Goal: Task Accomplishment & Management: Complete application form

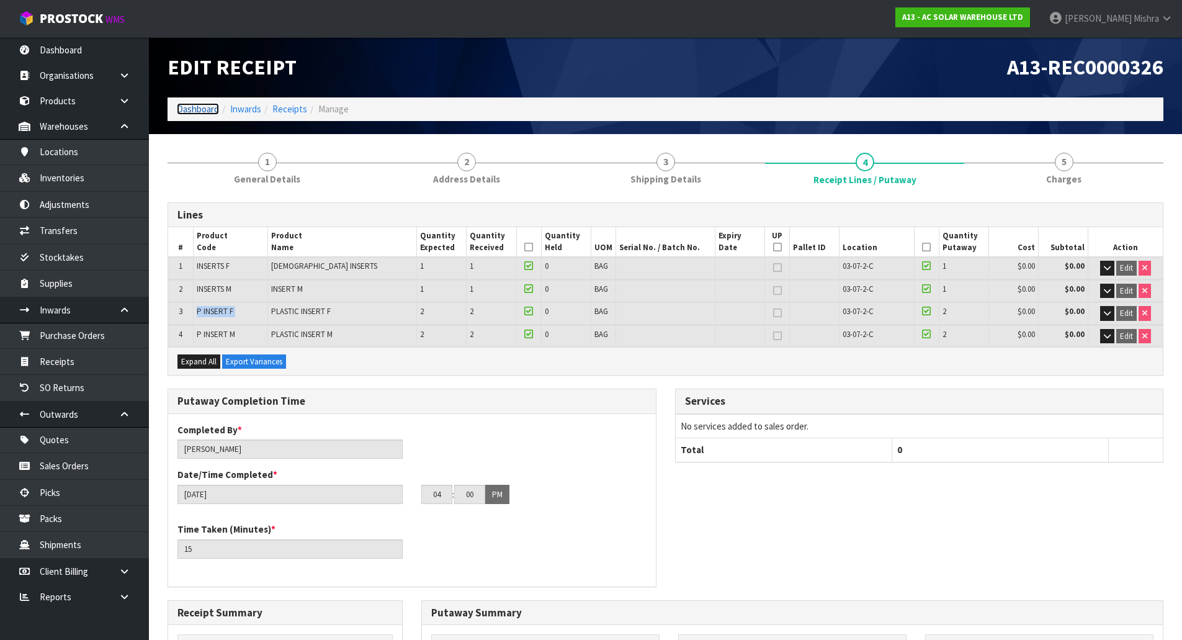
click at [197, 109] on link "Dashboard" at bounding box center [198, 109] width 42 height 12
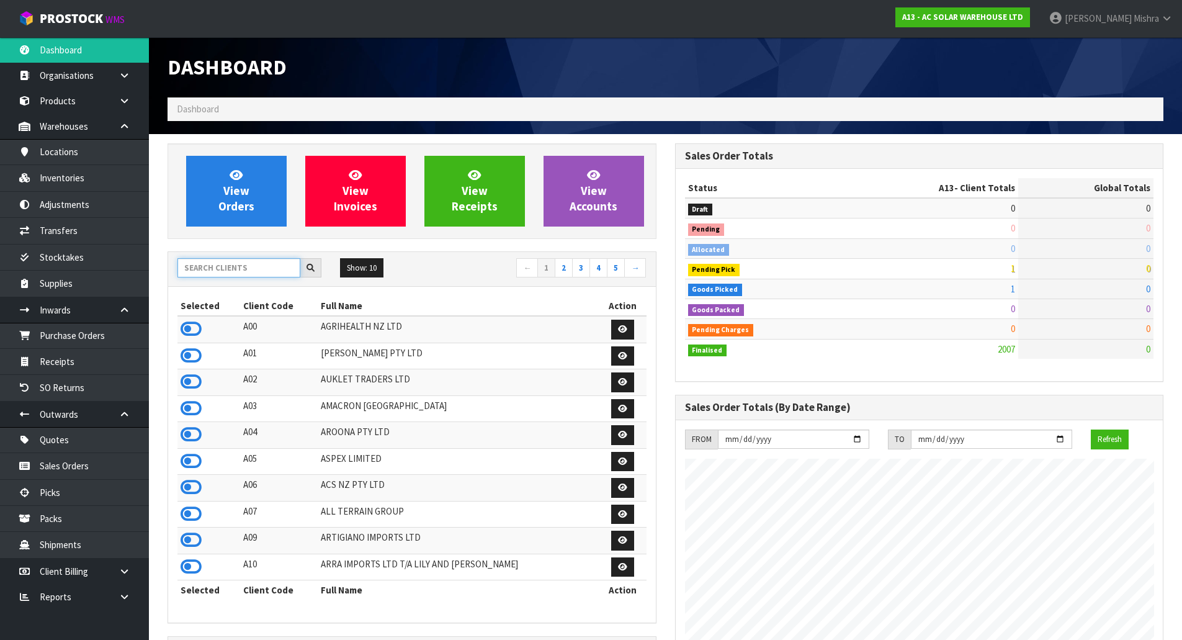
scroll to position [980, 507]
click at [233, 274] on input "text" at bounding box center [238, 267] width 123 height 19
type input "D05"
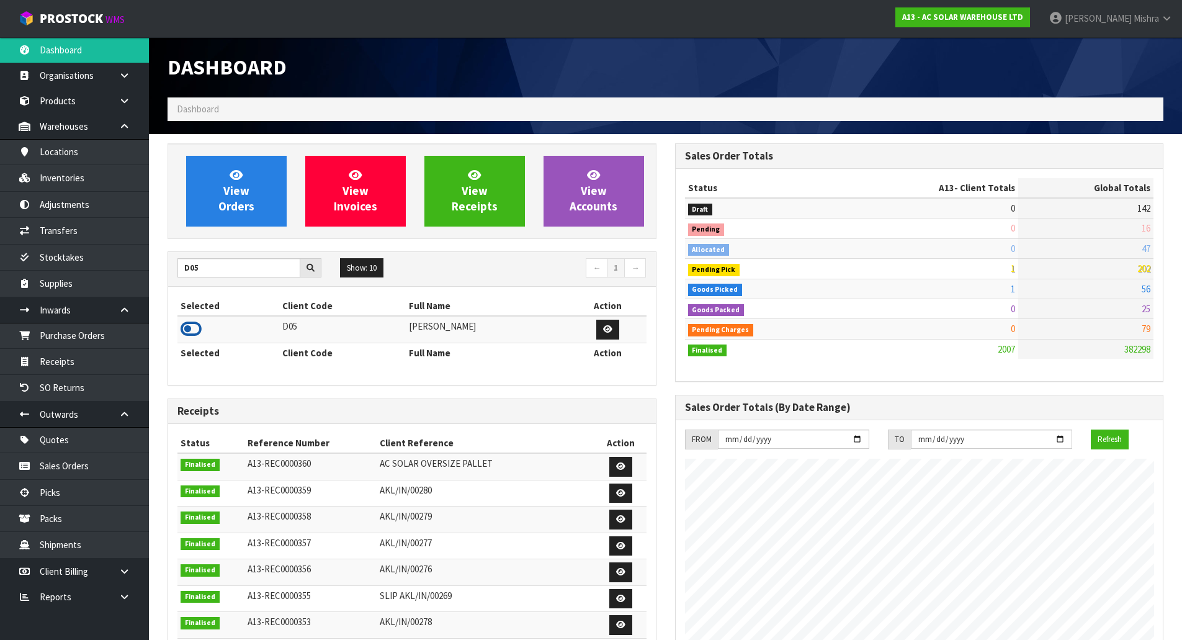
click at [197, 328] on icon at bounding box center [191, 329] width 21 height 19
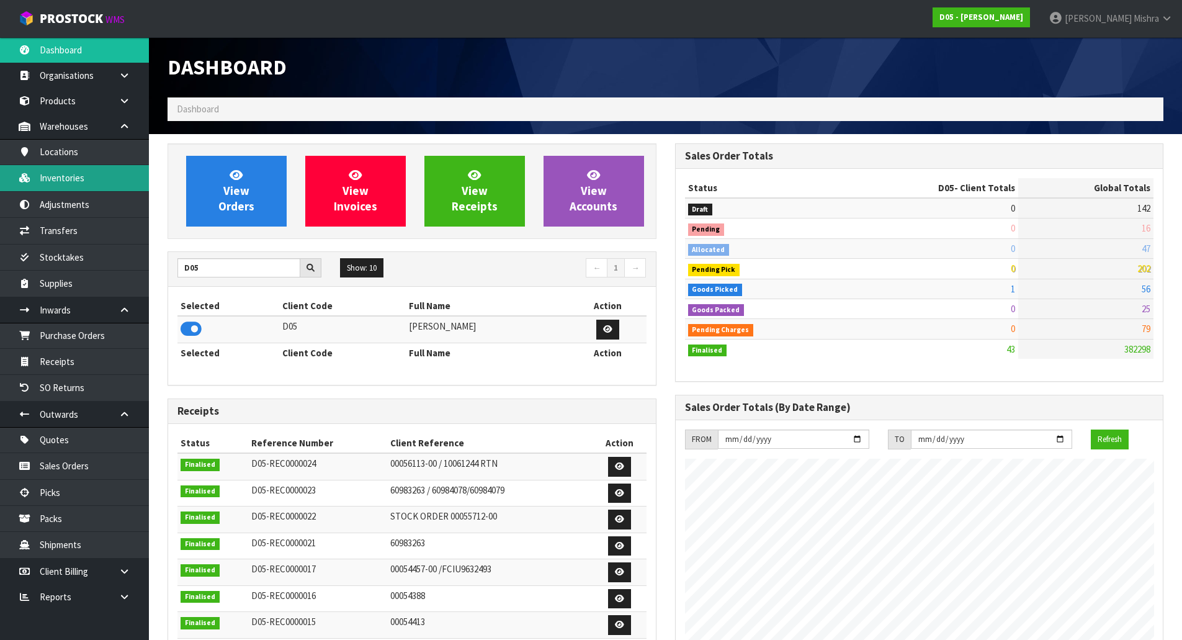
scroll to position [993, 507]
click at [107, 172] on link "Inventories" at bounding box center [74, 177] width 149 height 25
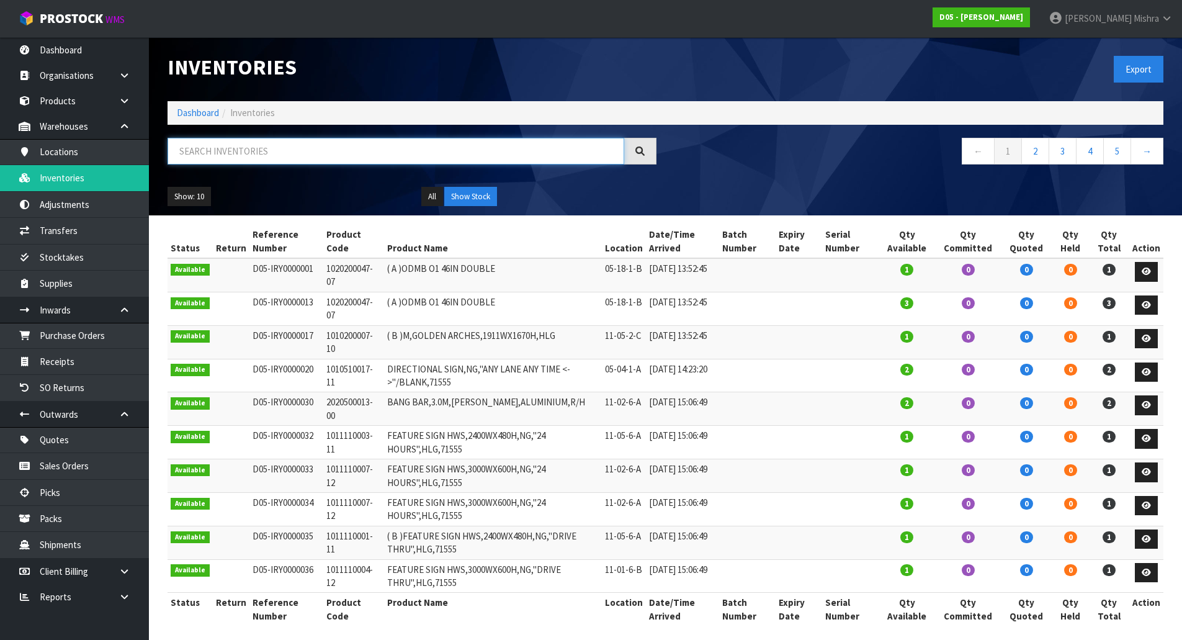
click at [267, 153] on input "text" at bounding box center [396, 151] width 457 height 27
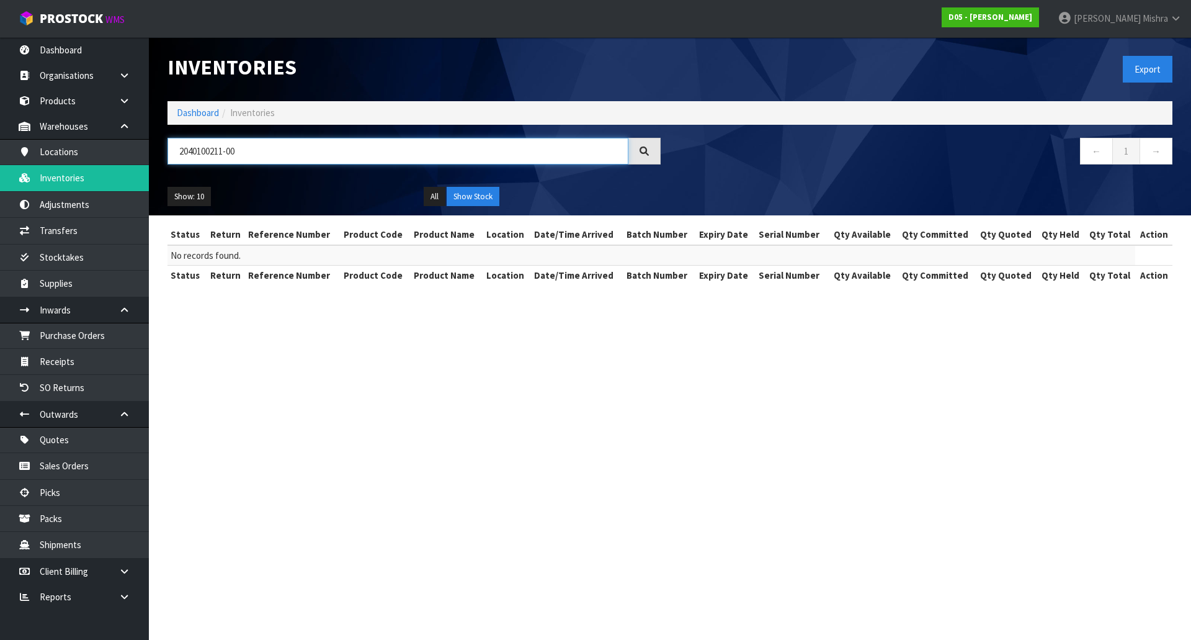
drag, startPoint x: 276, startPoint y: 150, endPoint x: 173, endPoint y: 168, distance: 104.6
click at [173, 168] on div "2040100211-00" at bounding box center [414, 156] width 512 height 36
click at [483, 194] on button "Show Stock" at bounding box center [473, 197] width 53 height 20
click at [444, 195] on button "All" at bounding box center [435, 197] width 22 height 20
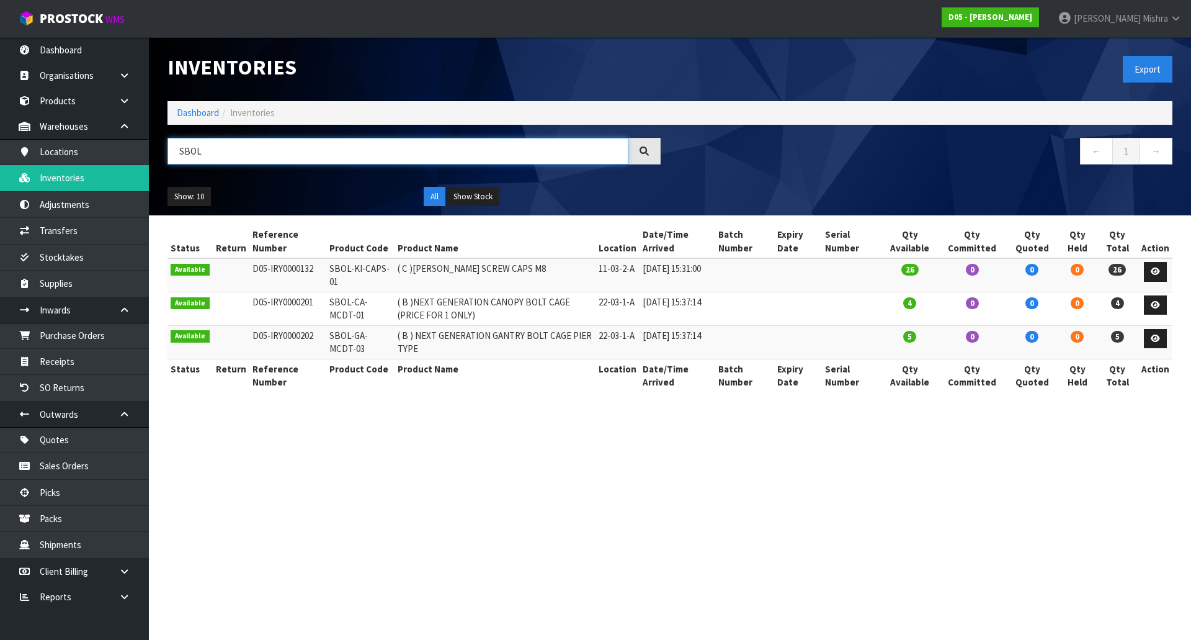
type input "SBOL"
click at [195, 115] on link "Dashboard" at bounding box center [198, 113] width 42 height 12
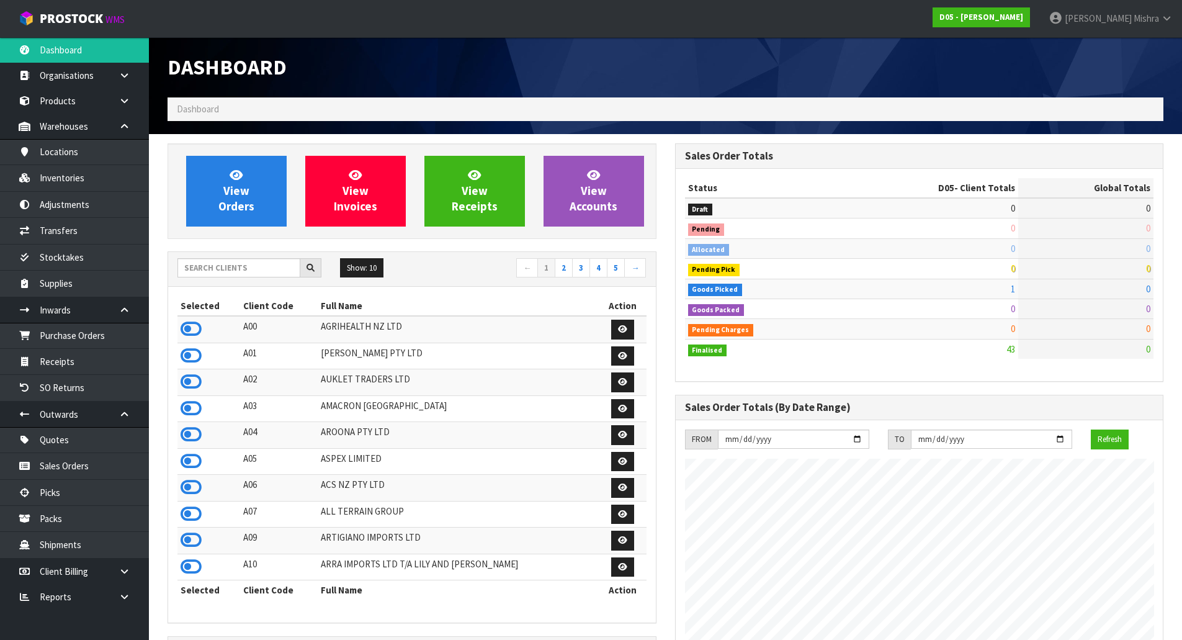
scroll to position [940, 507]
click at [249, 271] on input "text" at bounding box center [238, 267] width 123 height 19
type input "D"
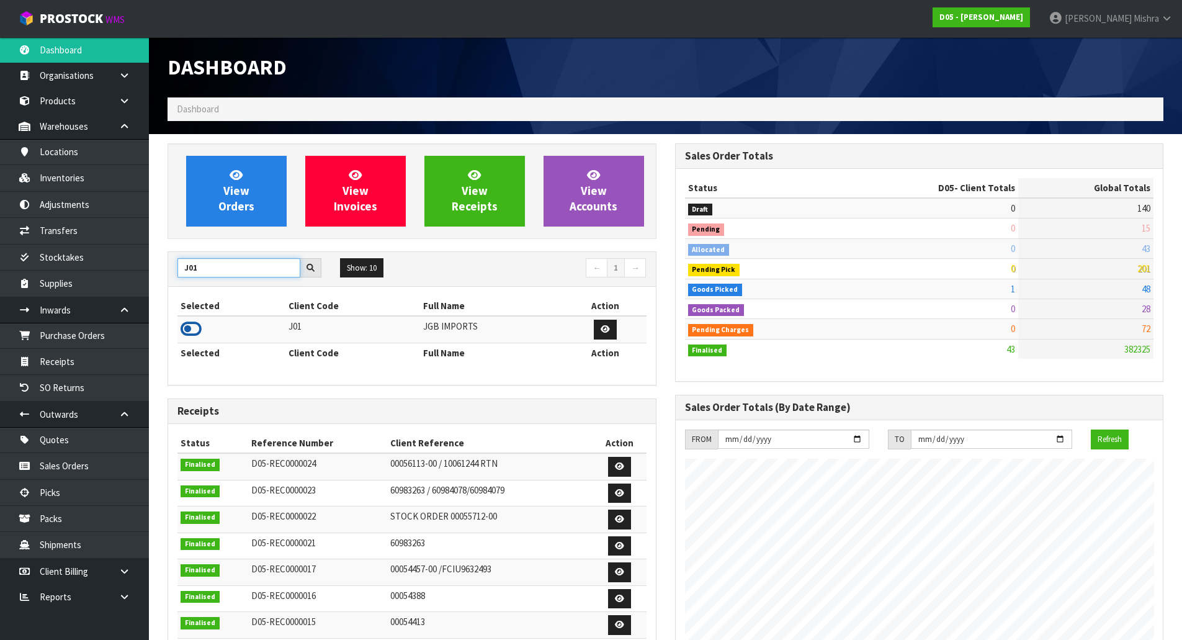
type input "J01"
click at [190, 333] on icon at bounding box center [191, 329] width 21 height 19
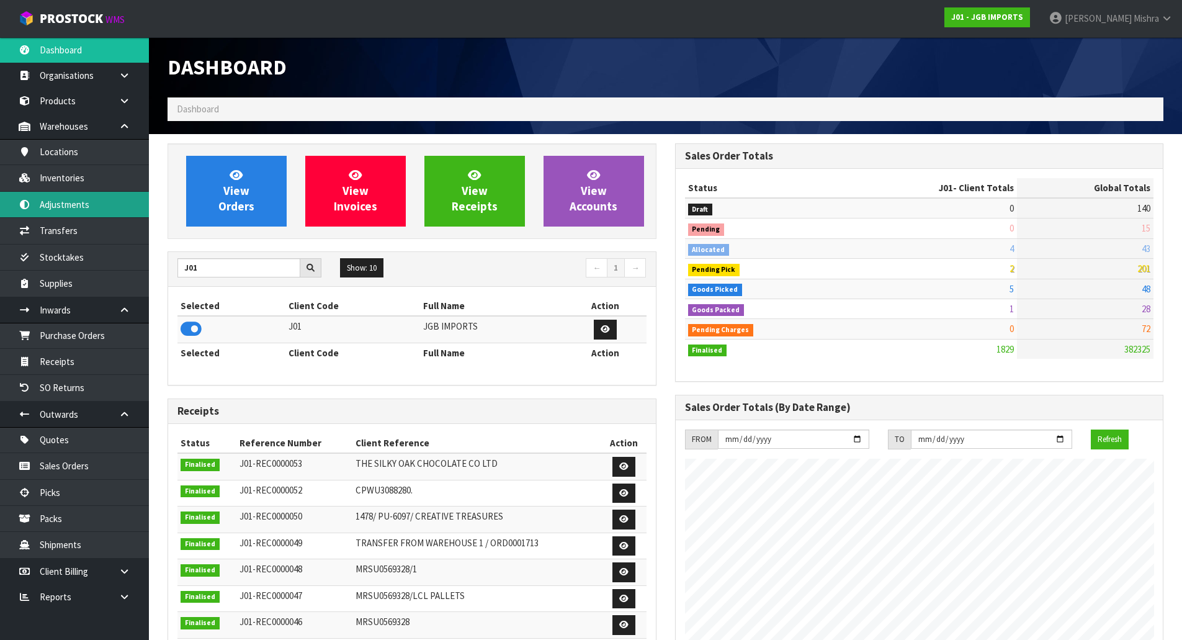
click at [81, 204] on link "Adjustments" at bounding box center [74, 204] width 149 height 25
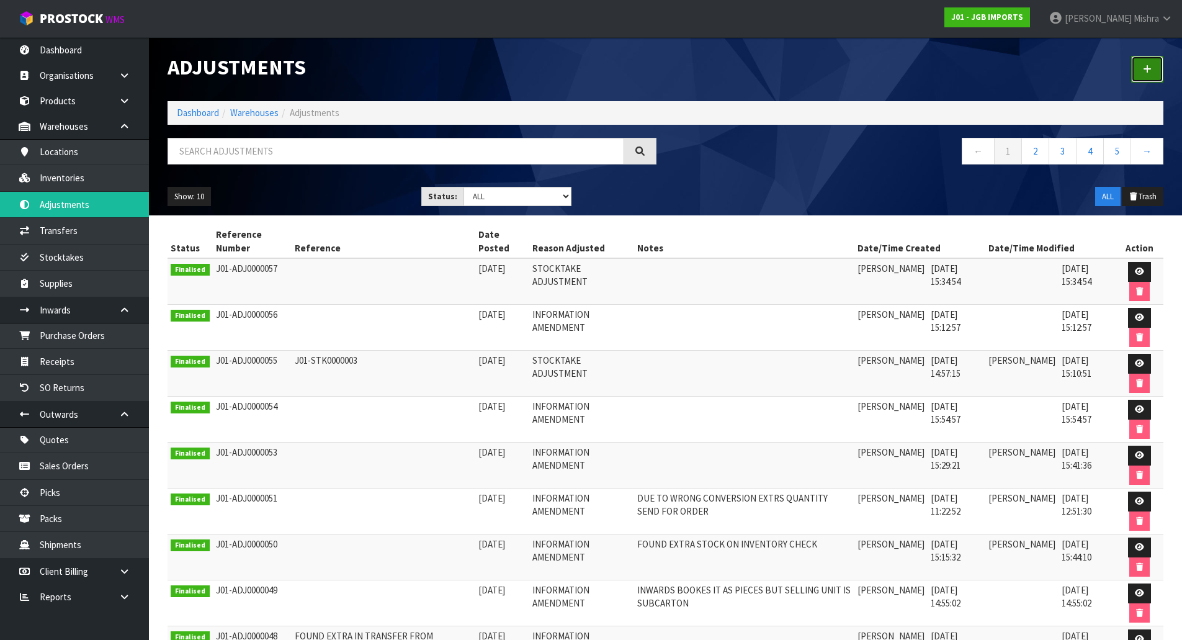
click at [1139, 73] on link at bounding box center [1147, 69] width 32 height 27
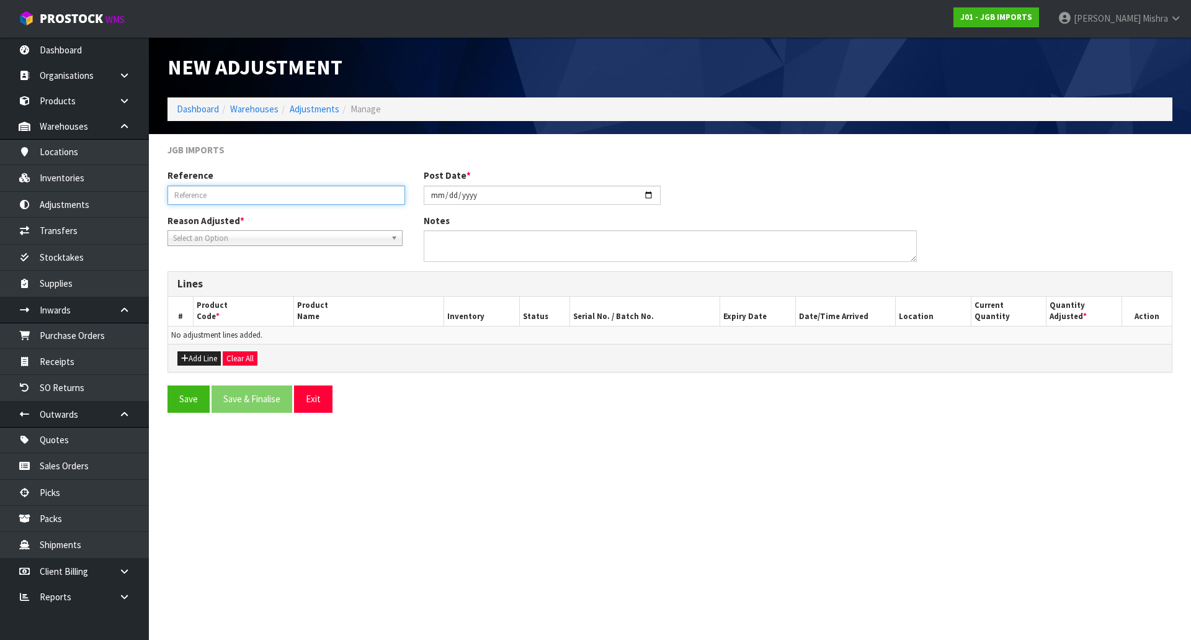
click at [352, 195] on input "text" at bounding box center [287, 195] width 238 height 19
drag, startPoint x: 195, startPoint y: 191, endPoint x: 132, endPoint y: 204, distance: 65.2
click at [132, 204] on body "Toggle navigation ProStock WMS J01 - JGB IMPORTS [PERSON_NAME] Logout Dashboard…" at bounding box center [595, 320] width 1191 height 640
paste input "JGB1210"
click at [265, 192] on input "JGB1210 /" at bounding box center [287, 195] width 238 height 19
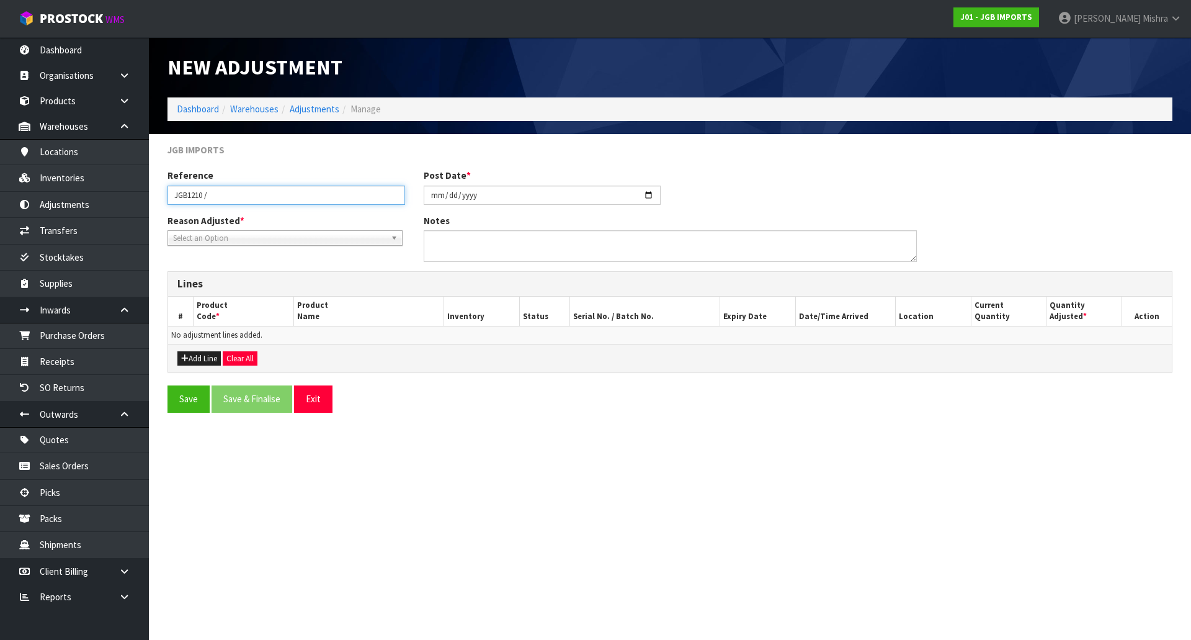
paste input "JGB0208"
type input "JGB1210 /JGB0208"
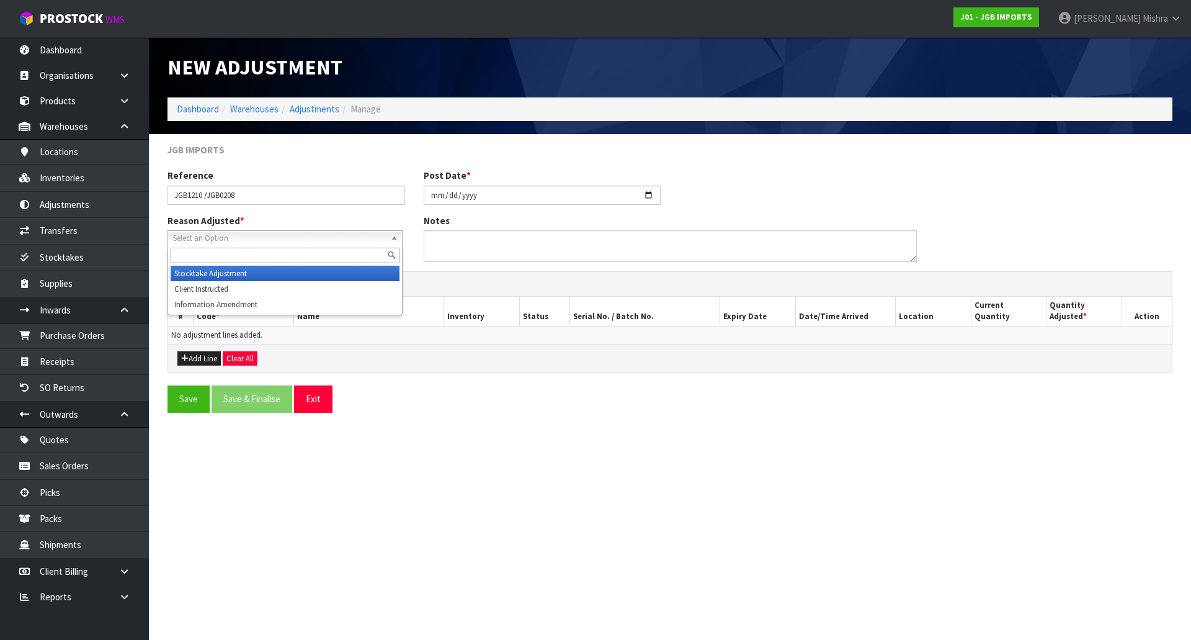
click at [330, 236] on span "Select an Option" at bounding box center [279, 238] width 213 height 15
click at [308, 270] on li "Stocktake Adjustment" at bounding box center [285, 274] width 229 height 16
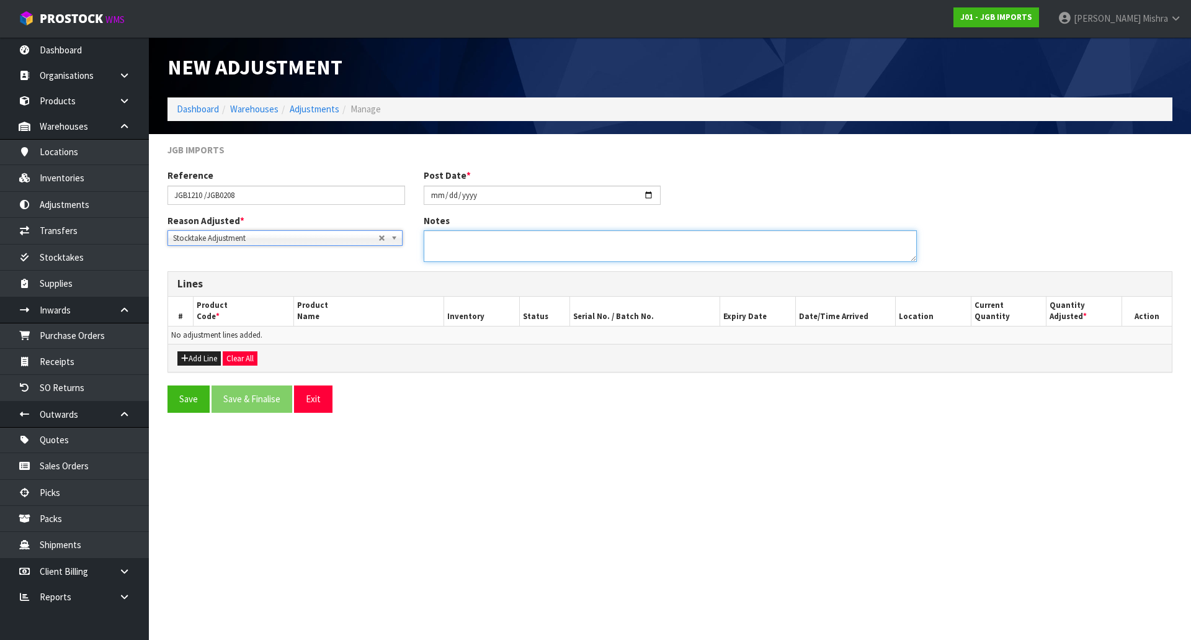
click at [608, 232] on textarea at bounding box center [670, 246] width 493 height 32
type textarea "B"
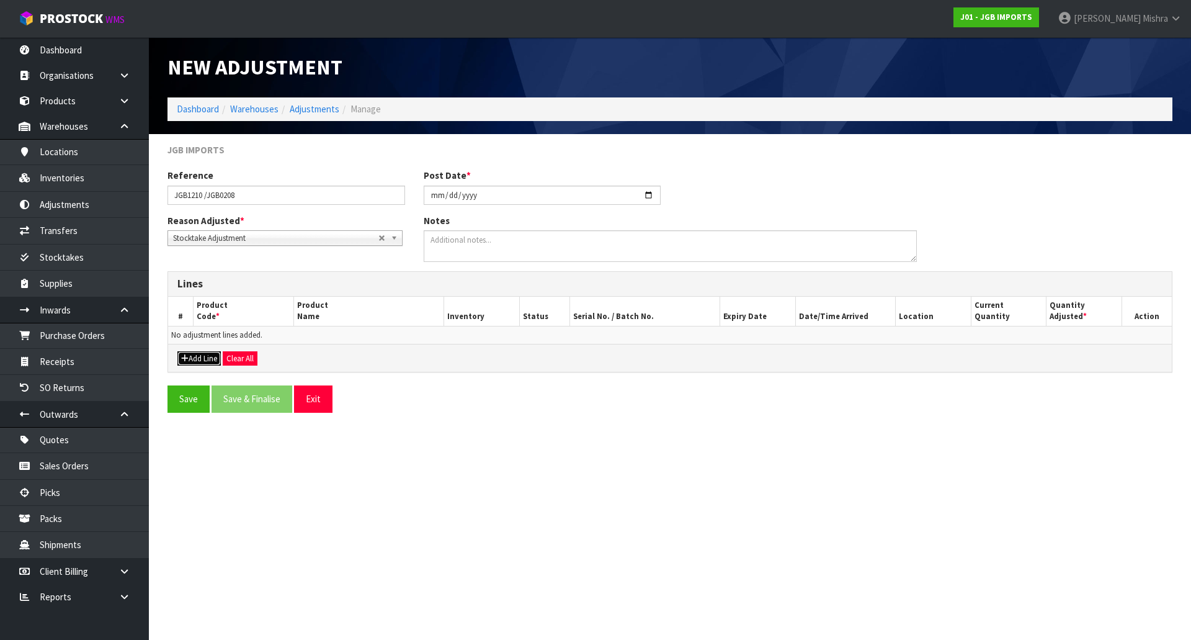
click at [204, 358] on button "Add Line" at bounding box center [198, 358] width 43 height 15
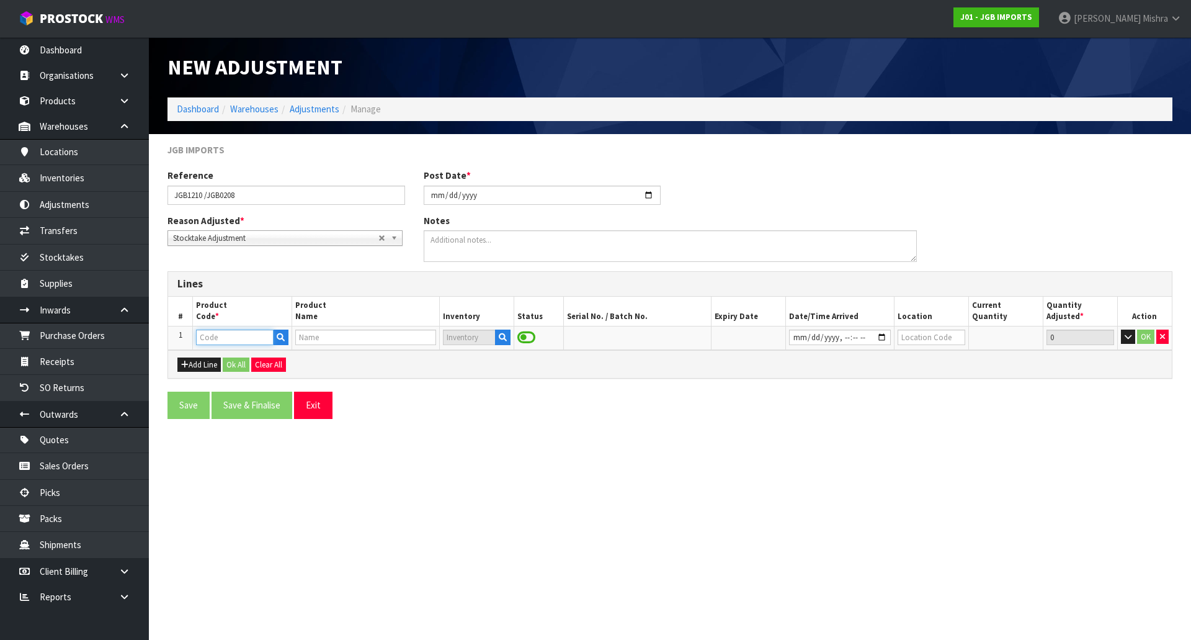
click at [239, 338] on input "text" at bounding box center [234, 337] width 77 height 16
type input "0208"
click at [282, 336] on icon "button" at bounding box center [281, 337] width 8 height 8
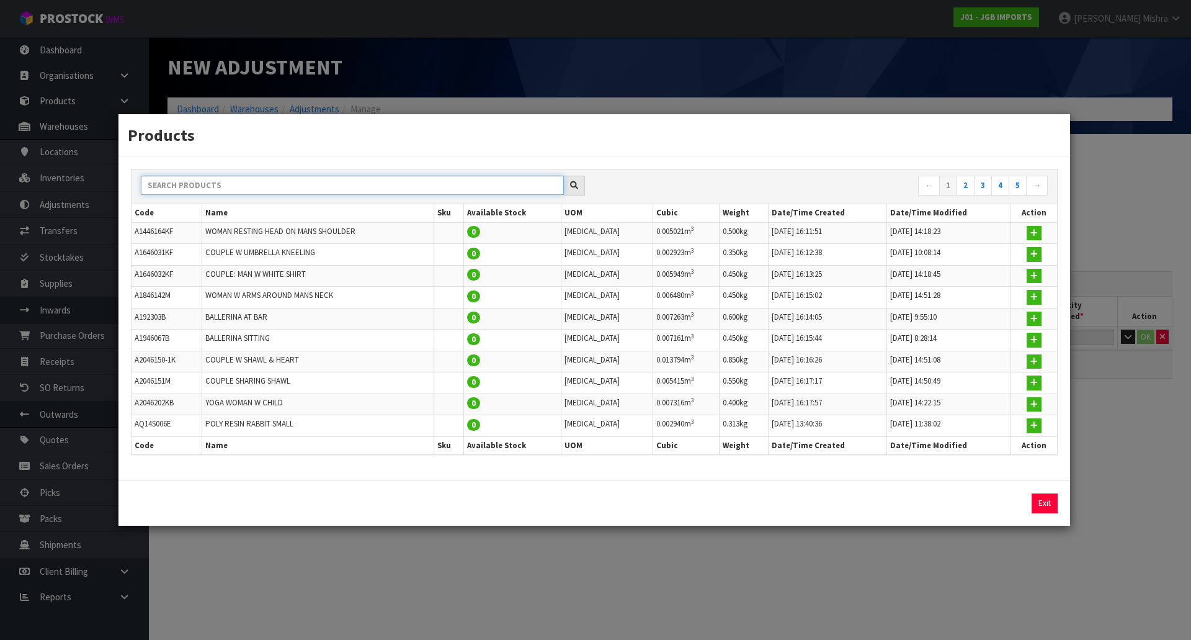
click at [233, 181] on input "text" at bounding box center [352, 185] width 423 height 19
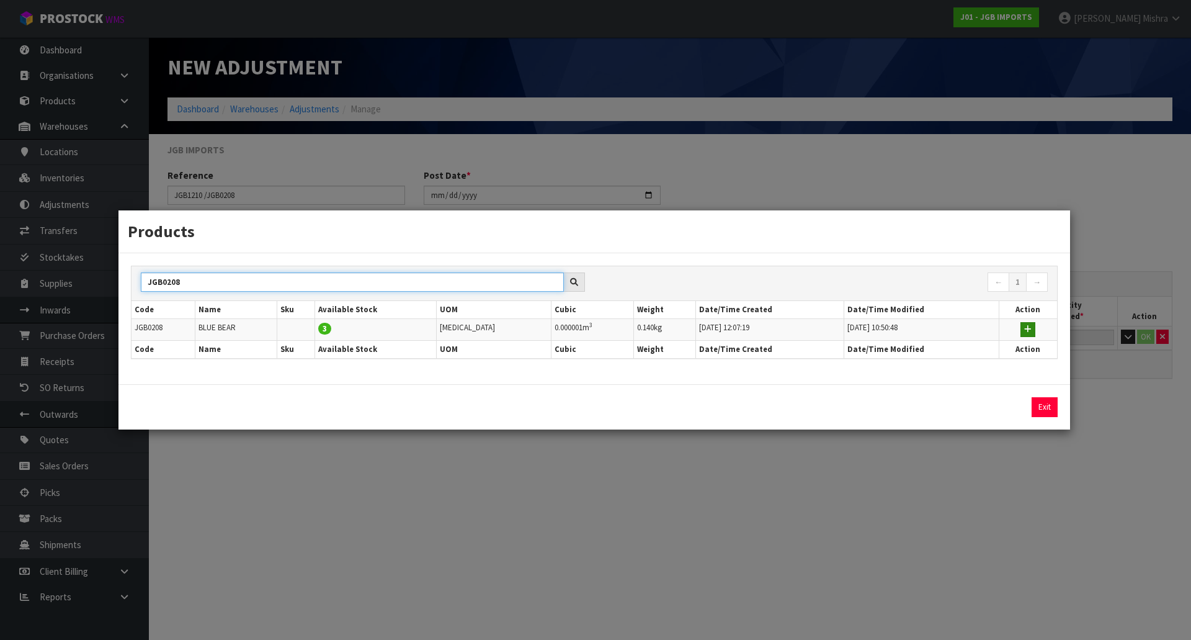
type input "JGB0208"
click at [1024, 326] on icon "button" at bounding box center [1027, 329] width 7 height 8
type input "JGB0208"
type input "BLUE BEAR"
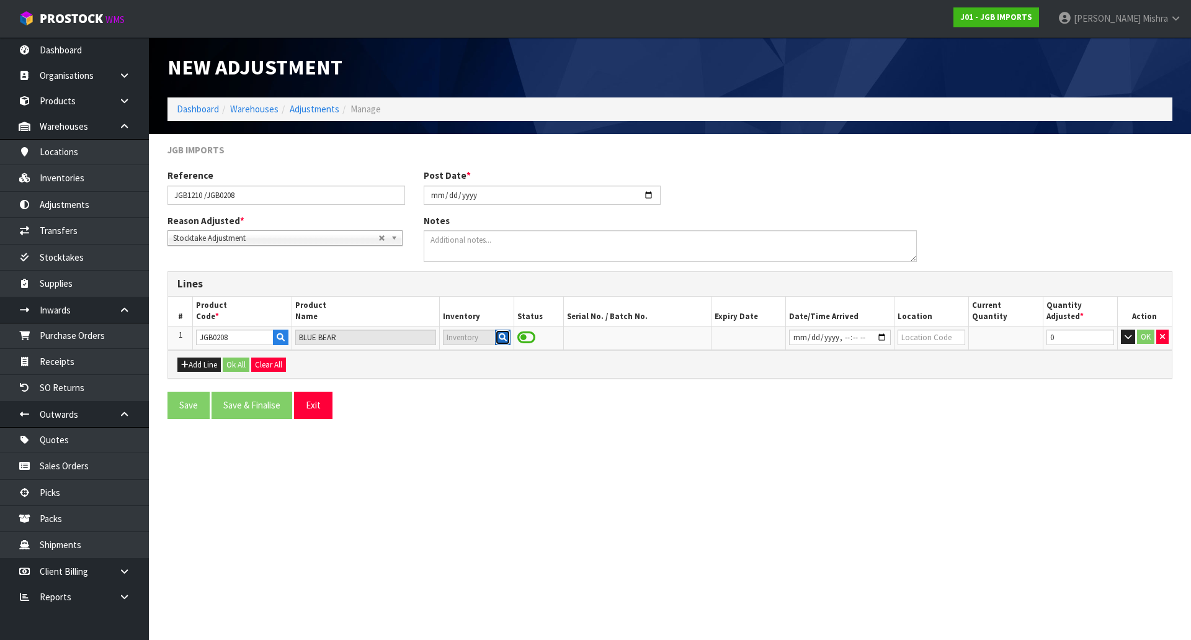
click at [504, 342] on button "button" at bounding box center [503, 337] width 16 height 16
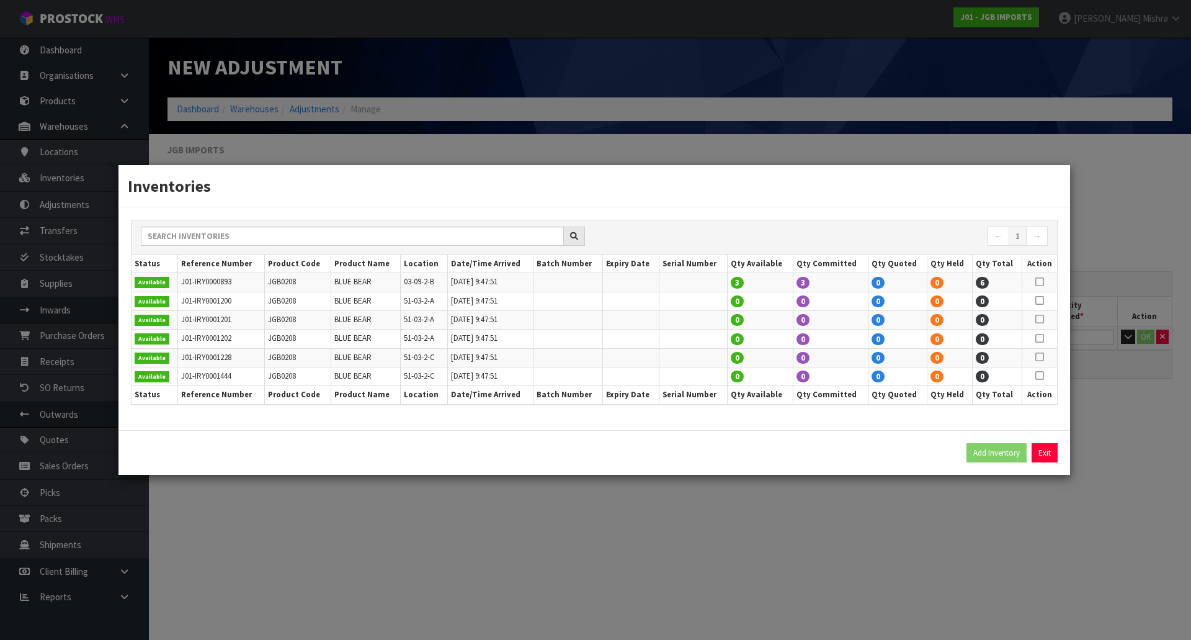
click at [1037, 282] on icon at bounding box center [1040, 282] width 9 height 1
click at [1045, 450] on button "Exit" at bounding box center [1045, 453] width 26 height 20
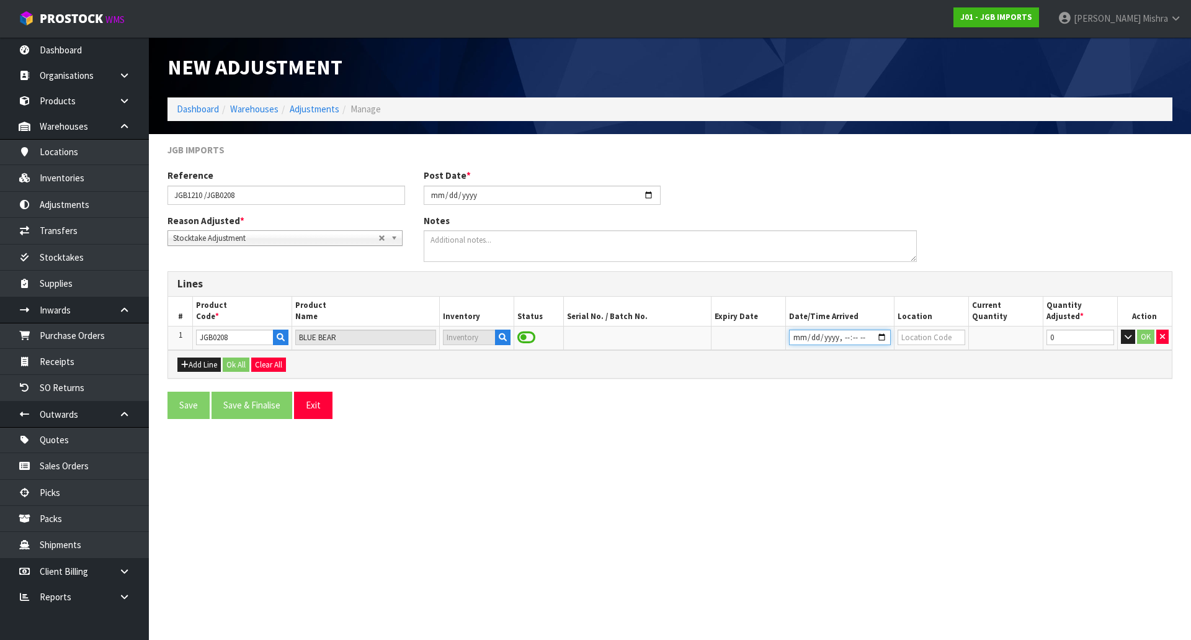
click at [878, 339] on input "datetime-local" at bounding box center [840, 337] width 102 height 16
click at [939, 262] on div "Reason Adjusted * Stocktake Adjustment Client Instructed Information Amendment …" at bounding box center [670, 242] width 1024 height 57
click at [924, 336] on input "text" at bounding box center [932, 337] width 68 height 16
click at [509, 338] on button "button" at bounding box center [503, 337] width 16 height 16
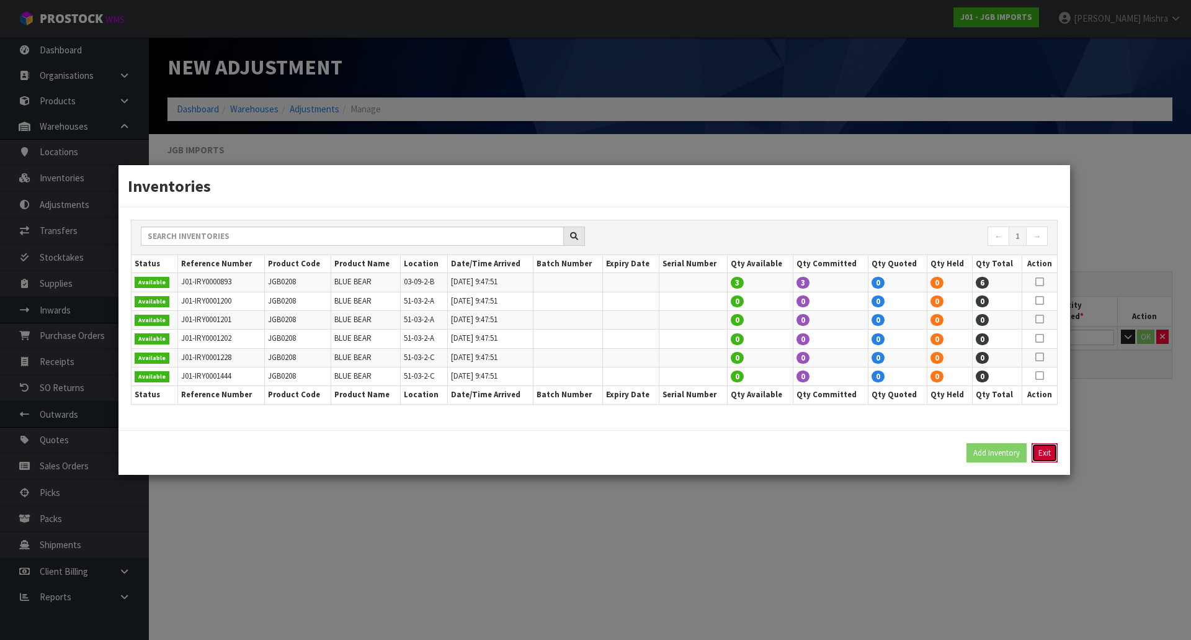
click at [1043, 455] on button "Exit" at bounding box center [1045, 453] width 26 height 20
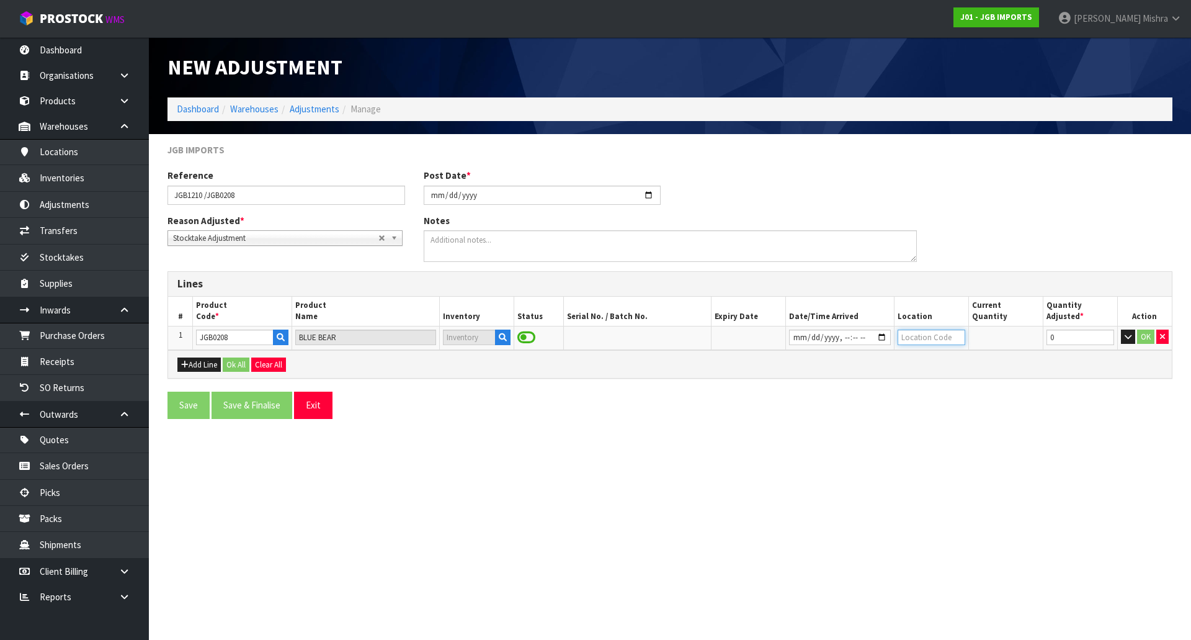
click at [930, 338] on input "text" at bounding box center [932, 337] width 68 height 16
type input "03-09-2"
click at [929, 367] on link "03-09-2 -B" at bounding box center [947, 375] width 98 height 17
type input "03-09-2-B"
drag, startPoint x: 1073, startPoint y: 337, endPoint x: 966, endPoint y: 340, distance: 106.8
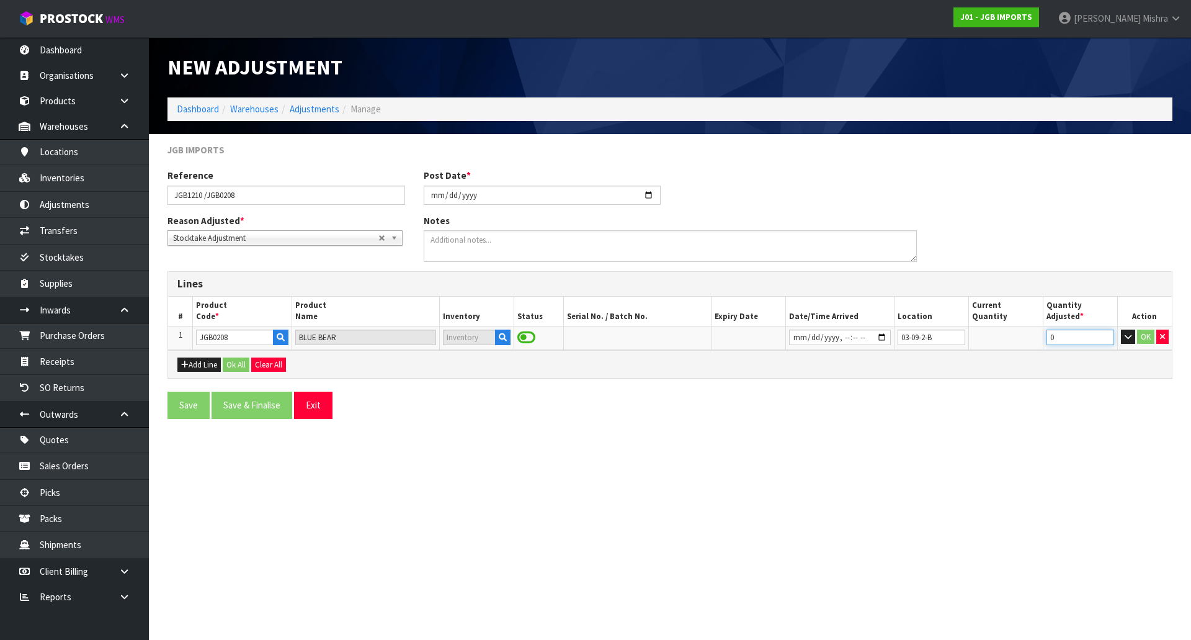
click at [970, 341] on tr "1 JGB0208 BLUE BEAR 03-09-2-B 0 OK" at bounding box center [670, 338] width 1004 height 24
type input "-3"
click at [199, 366] on button "Add Line" at bounding box center [198, 364] width 43 height 15
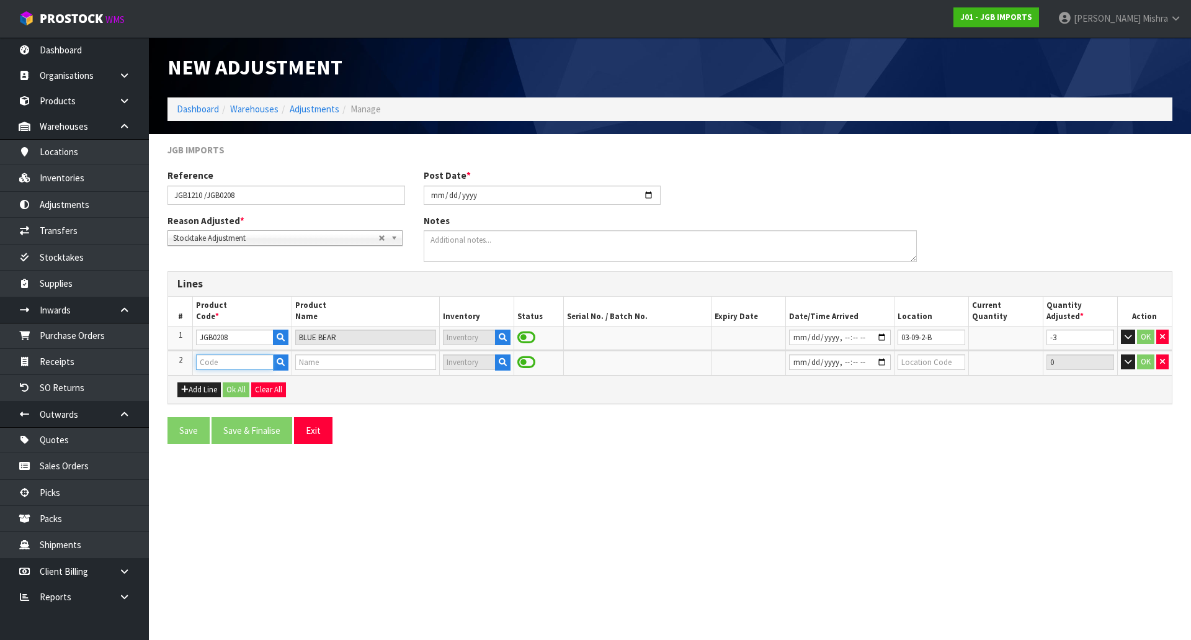
click at [213, 365] on input "text" at bounding box center [234, 362] width 77 height 16
type input "JCB1210"
click at [277, 364] on icon "button" at bounding box center [281, 362] width 8 height 8
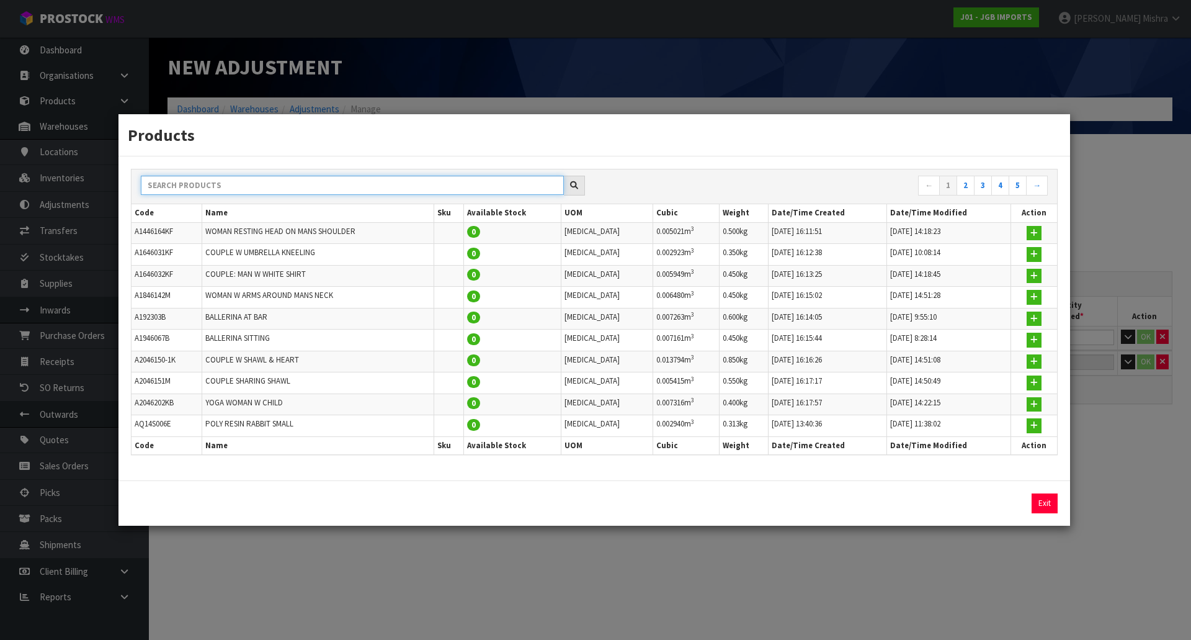
click at [310, 179] on input "text" at bounding box center [352, 185] width 423 height 19
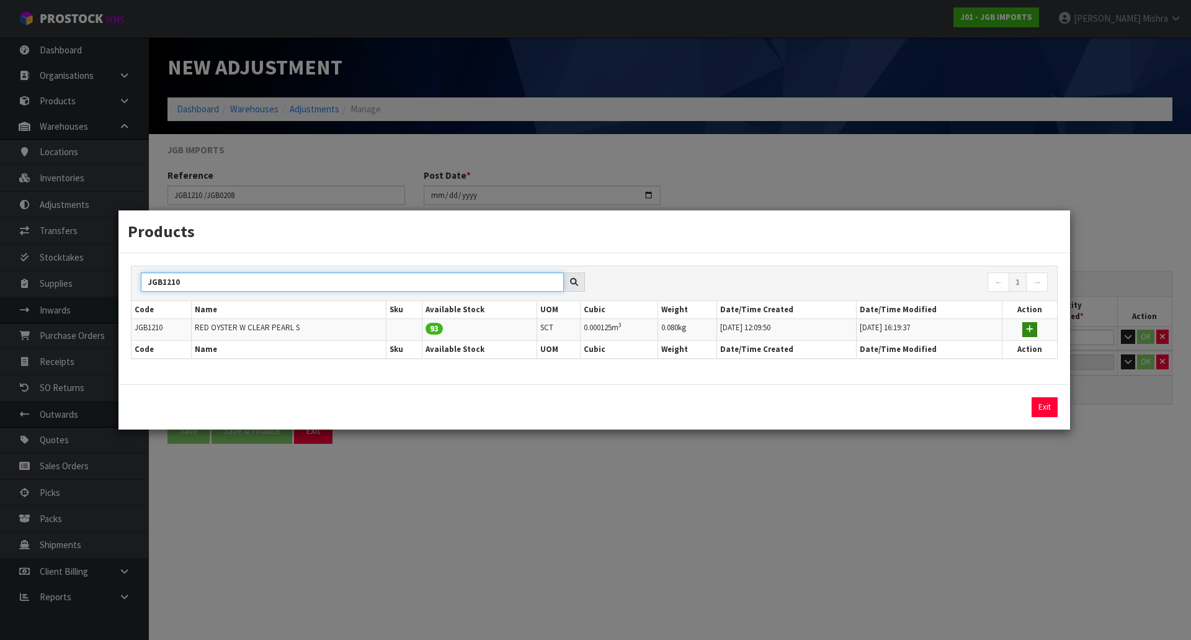
type input "JGB1210"
click at [1035, 327] on button "button" at bounding box center [1030, 329] width 15 height 15
type input "JGB1210"
type input "RED OYSTER W CLEAR PEARL S"
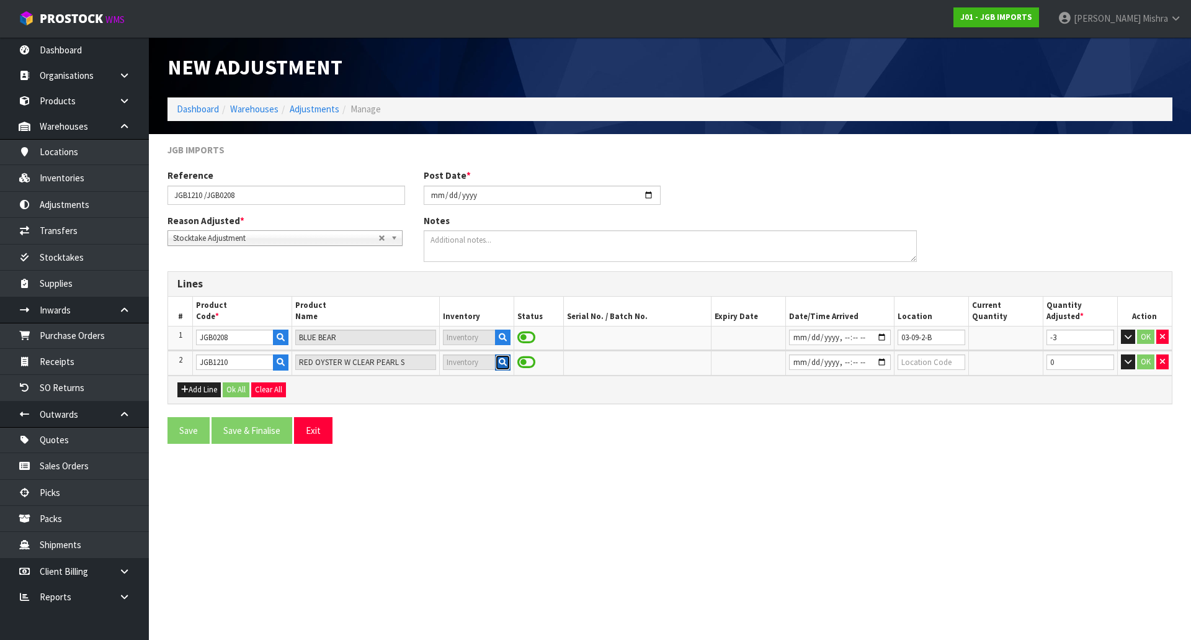
click at [504, 367] on button "button" at bounding box center [503, 362] width 16 height 16
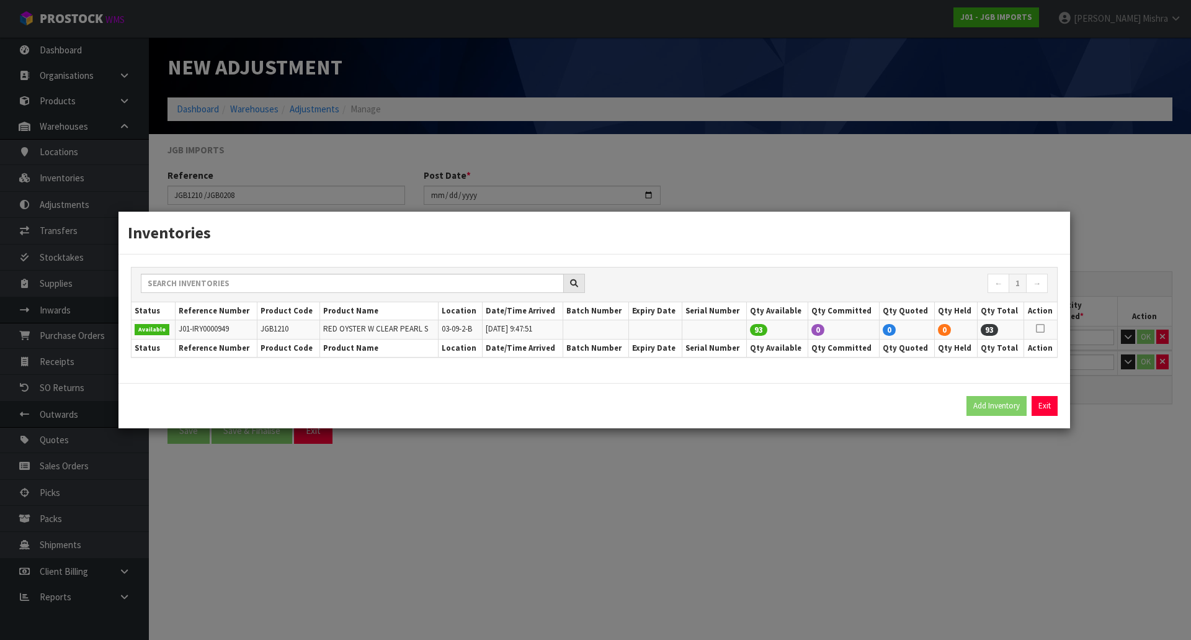
click at [1037, 328] on icon at bounding box center [1040, 328] width 9 height 1
click at [992, 405] on button "Add Inventory" at bounding box center [997, 406] width 60 height 20
type input "J01-IRY0000949"
type input "[DATE]T09:47:51"
type input "03-09-2-B"
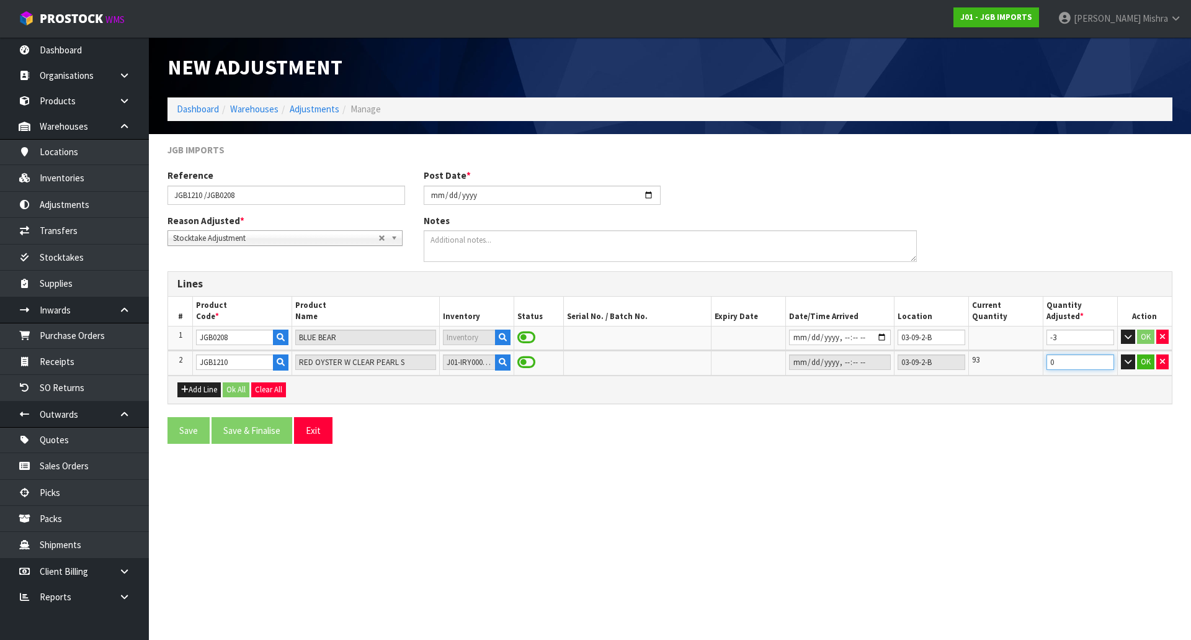
drag, startPoint x: 1065, startPoint y: 360, endPoint x: 1011, endPoint y: 362, distance: 53.4
click at [1011, 362] on tr "2 JGB1210 RED OYSTER W CLEAR PEARL S J01-IRY0000949 03-09-2-B 93 0 OK" at bounding box center [670, 363] width 1004 height 24
type input "3"
click at [499, 337] on icon "button" at bounding box center [503, 337] width 8 height 8
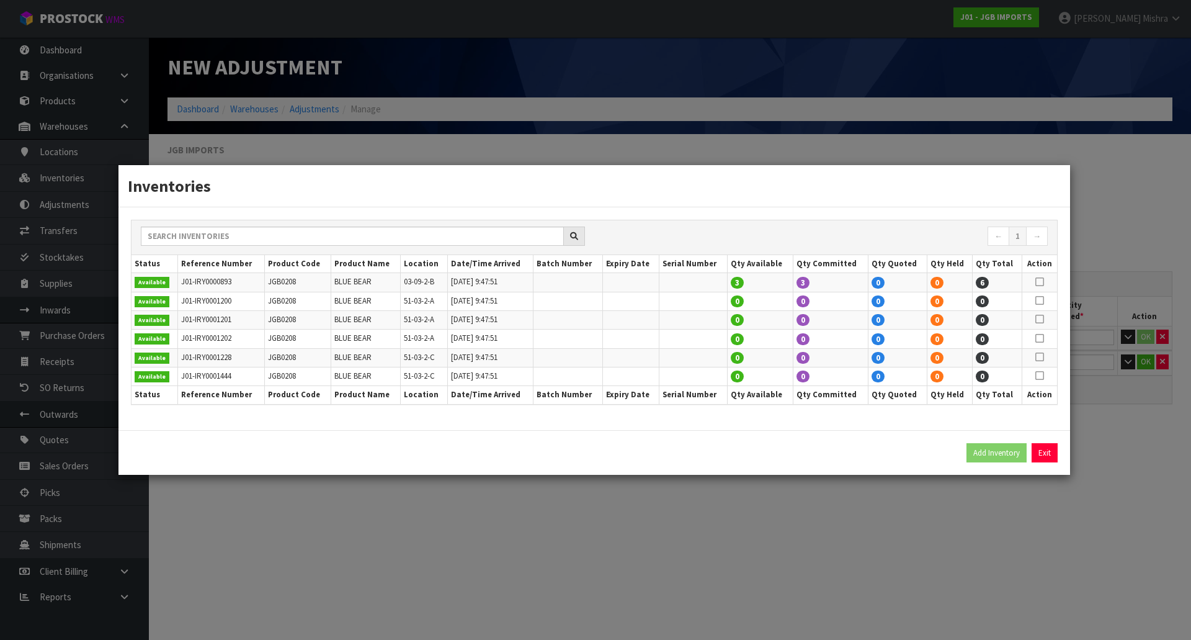
click at [1042, 282] on icon at bounding box center [1040, 282] width 9 height 1
click at [1013, 452] on button "Add Inventory" at bounding box center [997, 453] width 60 height 20
type input "J01-IRY0000893"
type input "[DATE]T09:47:51"
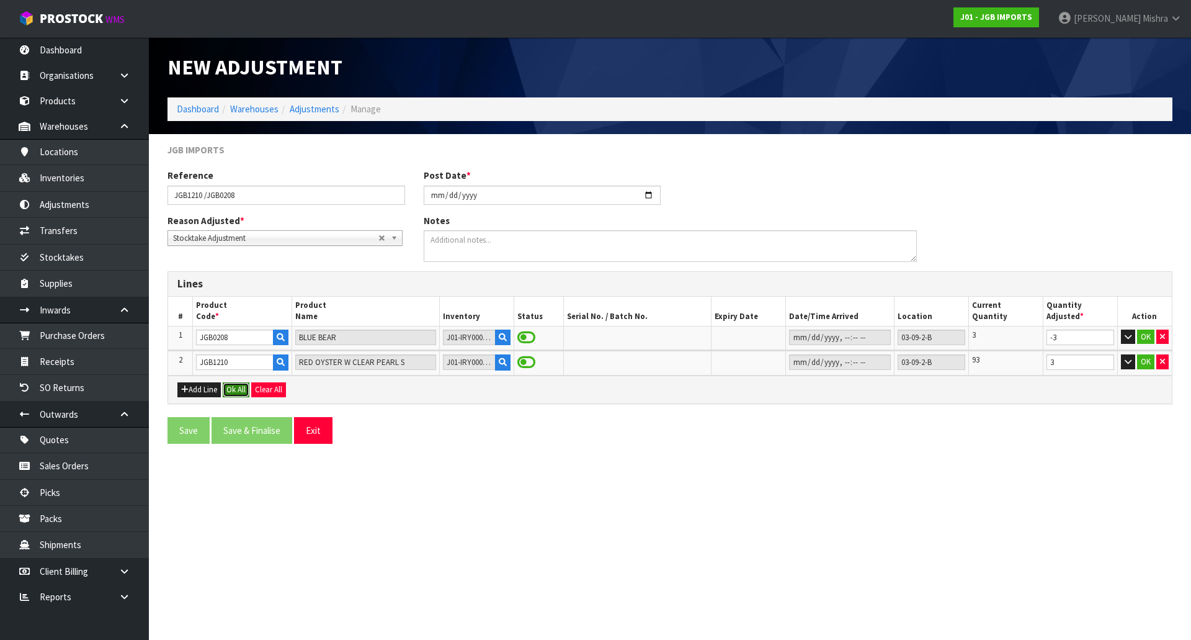
click at [248, 390] on button "Ok All" at bounding box center [236, 389] width 27 height 15
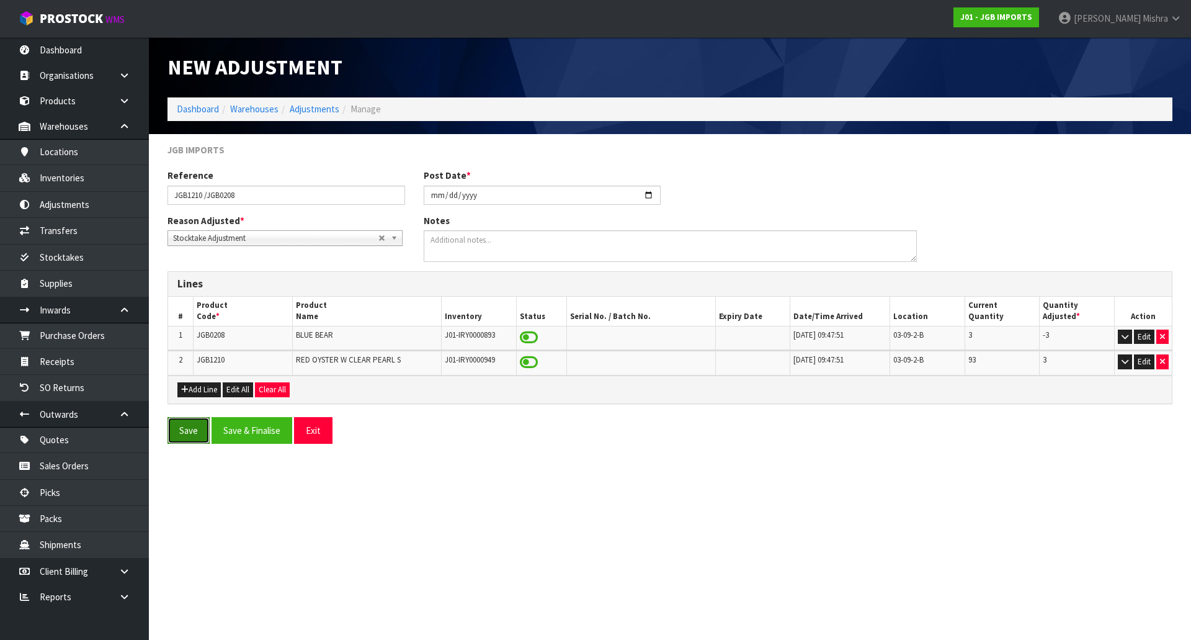
click at [190, 426] on button "Save" at bounding box center [189, 430] width 42 height 27
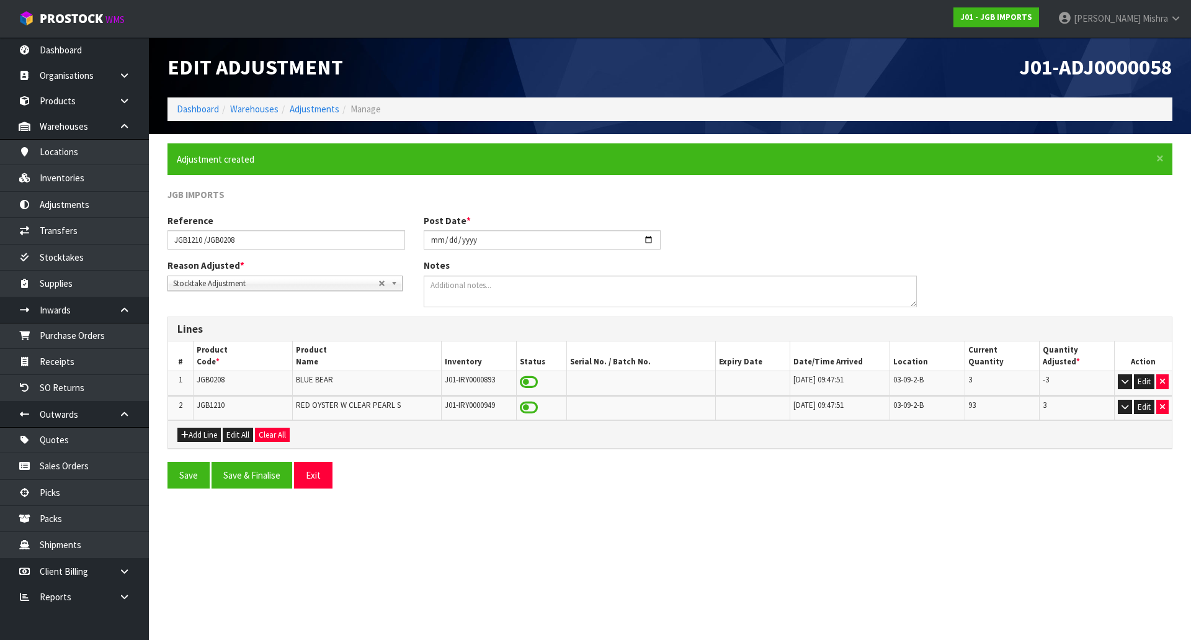
click at [526, 382] on span at bounding box center [529, 382] width 18 height 16
click at [526, 381] on span at bounding box center [529, 382] width 18 height 16
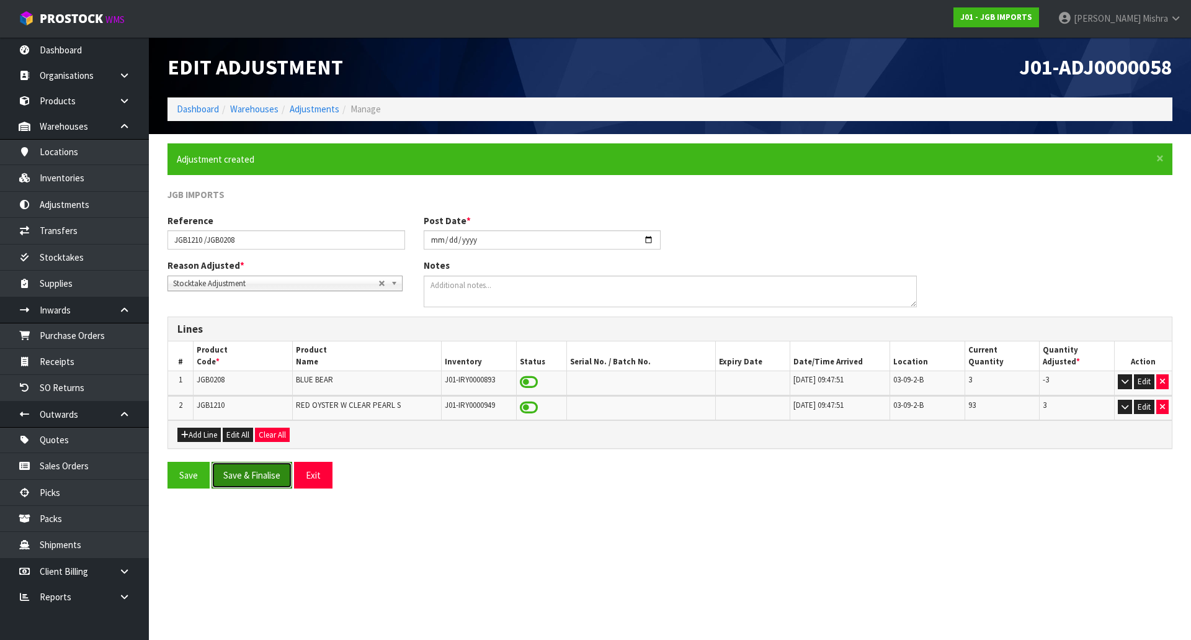
click at [234, 478] on button "Save & Finalise" at bounding box center [252, 475] width 81 height 27
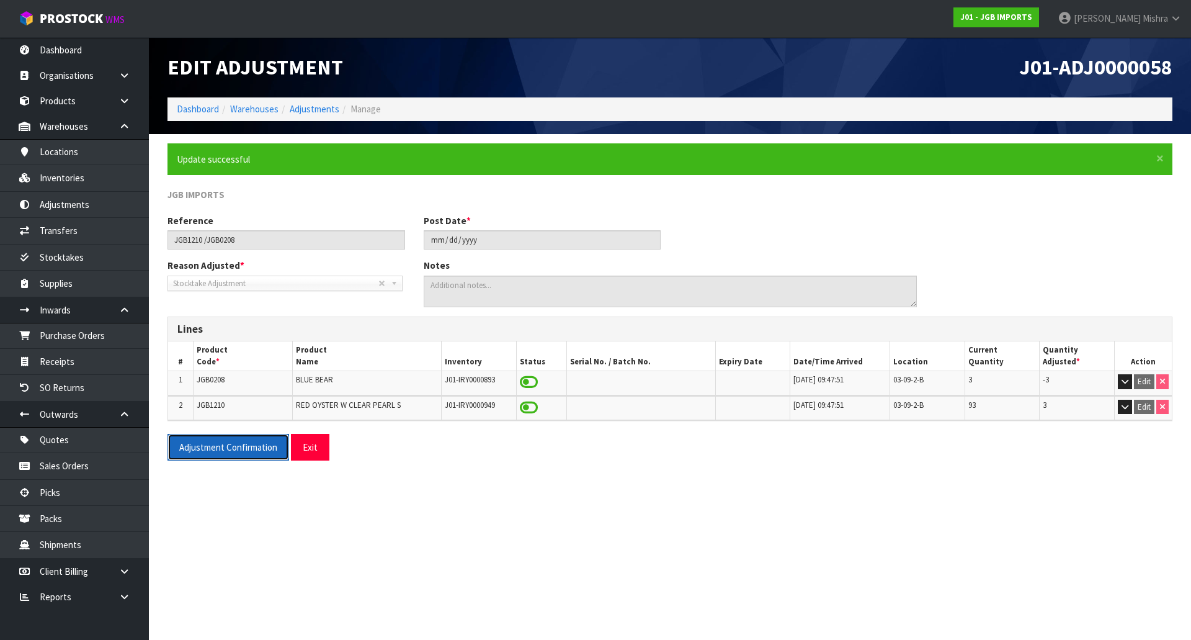
click at [245, 452] on button "Adjustment Confirmation" at bounding box center [229, 447] width 122 height 27
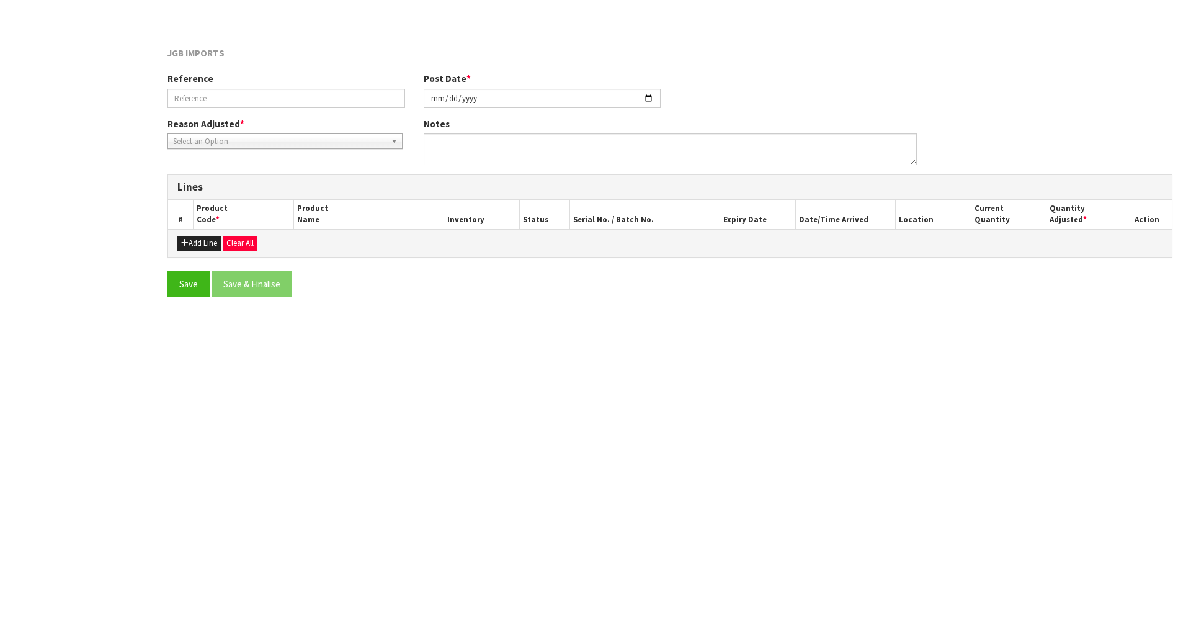
type input "JGB1210 /JGB0208"
type input "[DATE]"
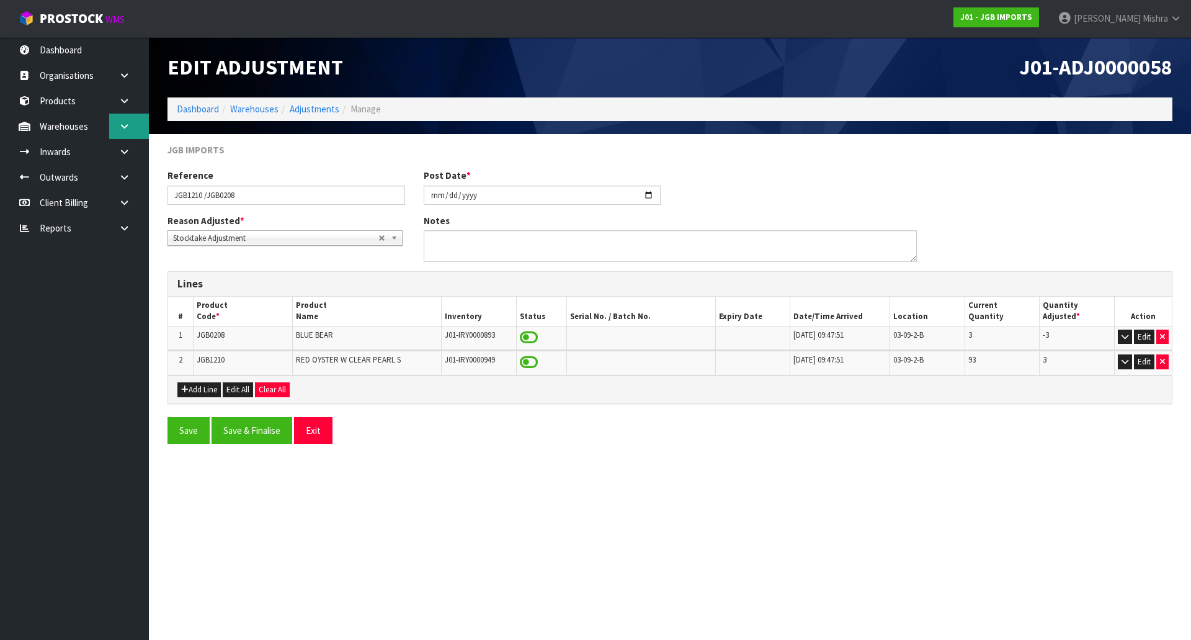
click at [110, 124] on link at bounding box center [129, 126] width 40 height 25
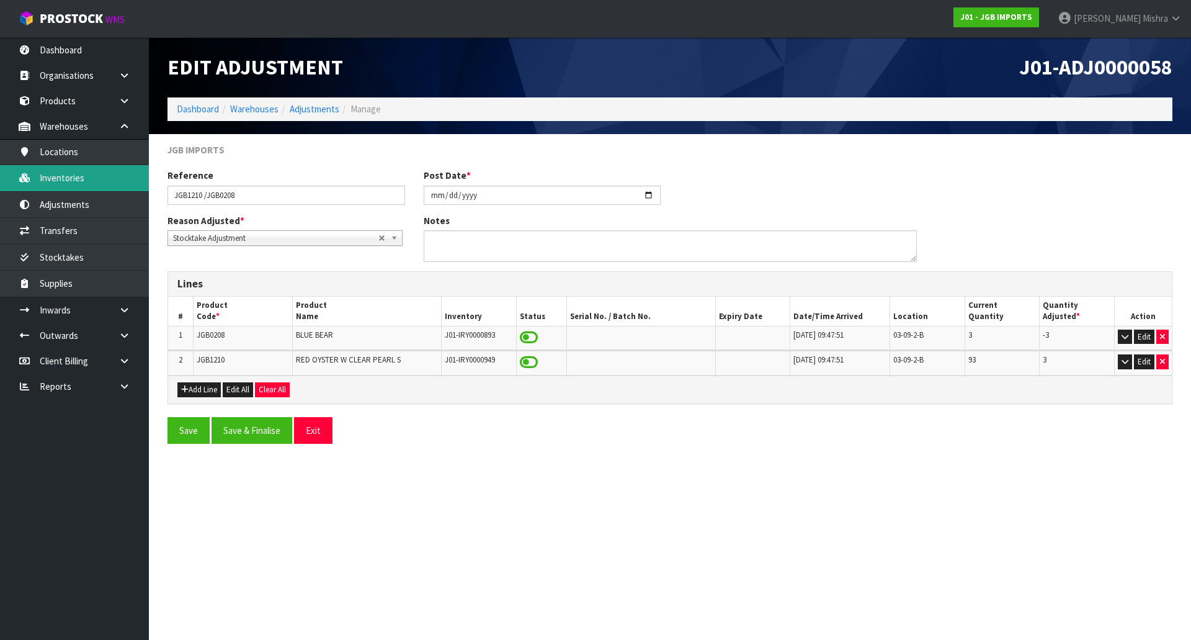
click at [78, 174] on link "Inventories" at bounding box center [74, 177] width 149 height 25
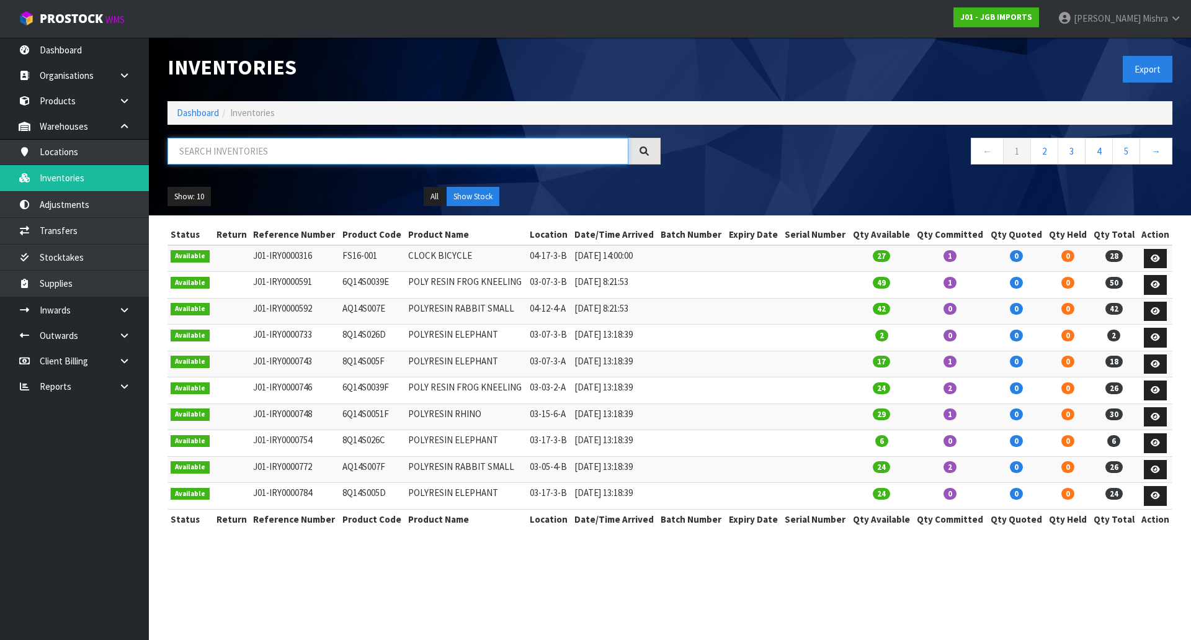
click at [280, 151] on input "text" at bounding box center [398, 151] width 461 height 27
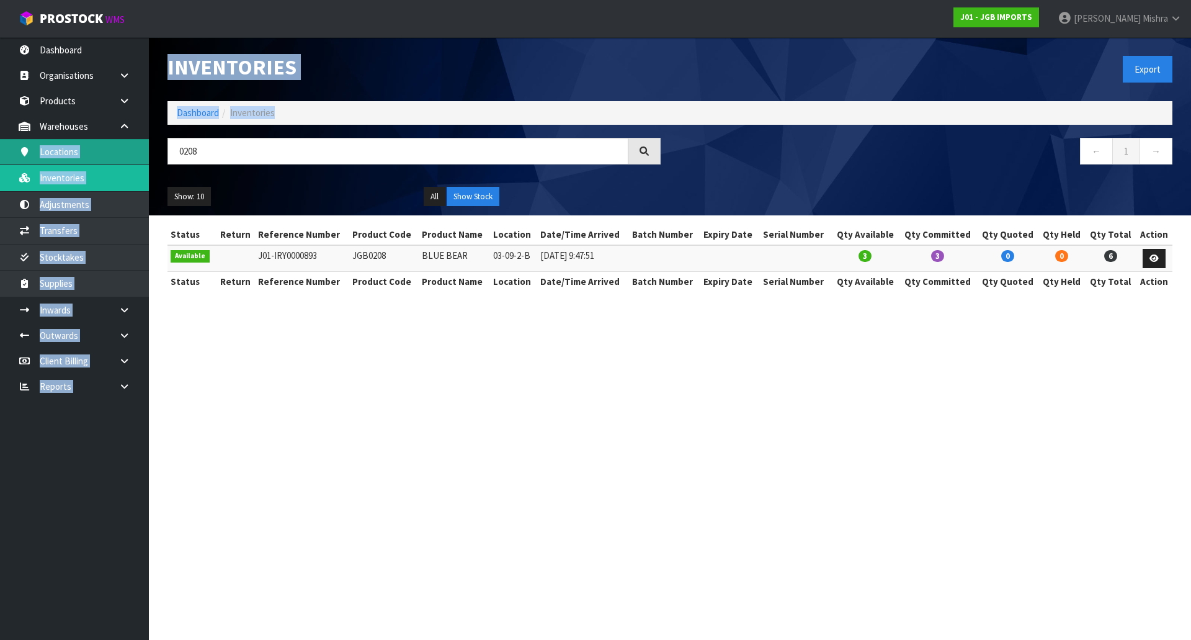
drag, startPoint x: 293, startPoint y: 136, endPoint x: 6, endPoint y: 161, distance: 287.7
click at [6, 161] on body "Toggle navigation ProStock WMS J01 - JGB IMPORTS [PERSON_NAME] Logout Dashboard…" at bounding box center [595, 320] width 1191 height 640
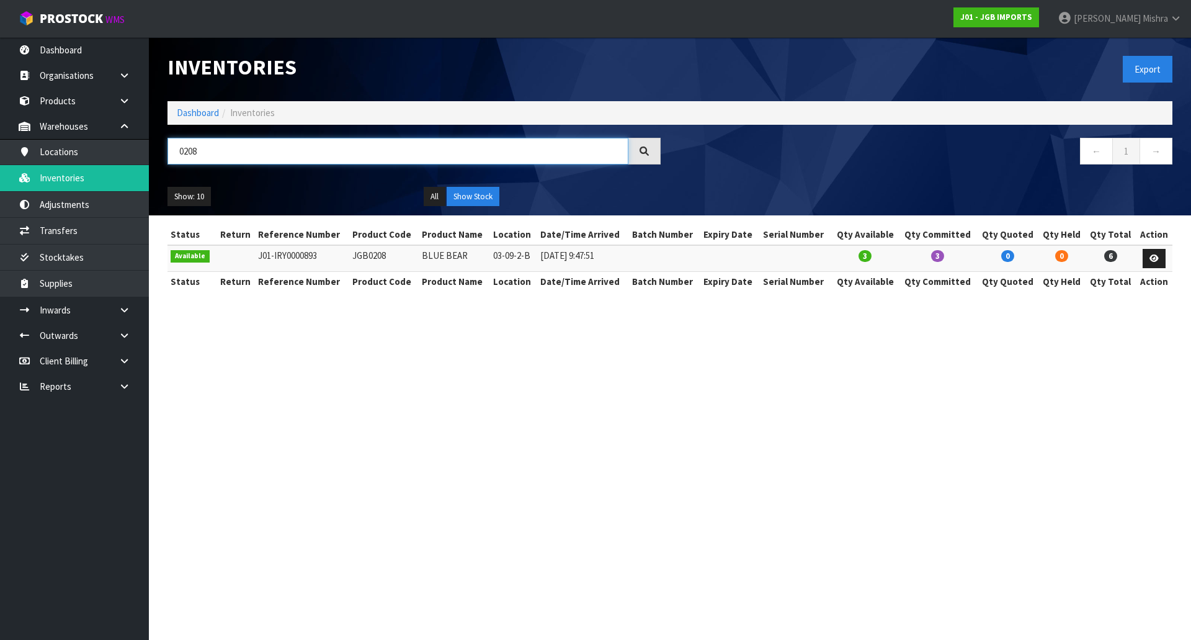
click at [223, 158] on input "0208" at bounding box center [398, 151] width 461 height 27
click at [223, 157] on input "0208" at bounding box center [398, 151] width 461 height 27
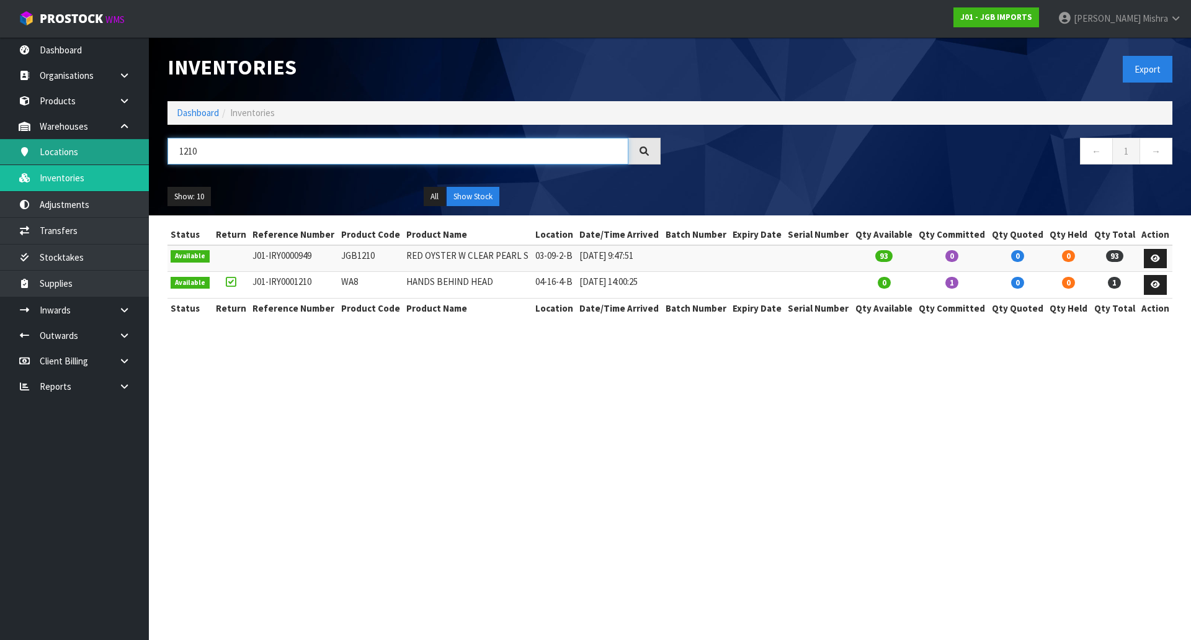
drag, startPoint x: 250, startPoint y: 143, endPoint x: 87, endPoint y: 140, distance: 162.6
click at [87, 140] on body "Toggle navigation ProStock WMS J01 - JGB IMPORTS [PERSON_NAME] Logout Dashboard…" at bounding box center [595, 320] width 1191 height 640
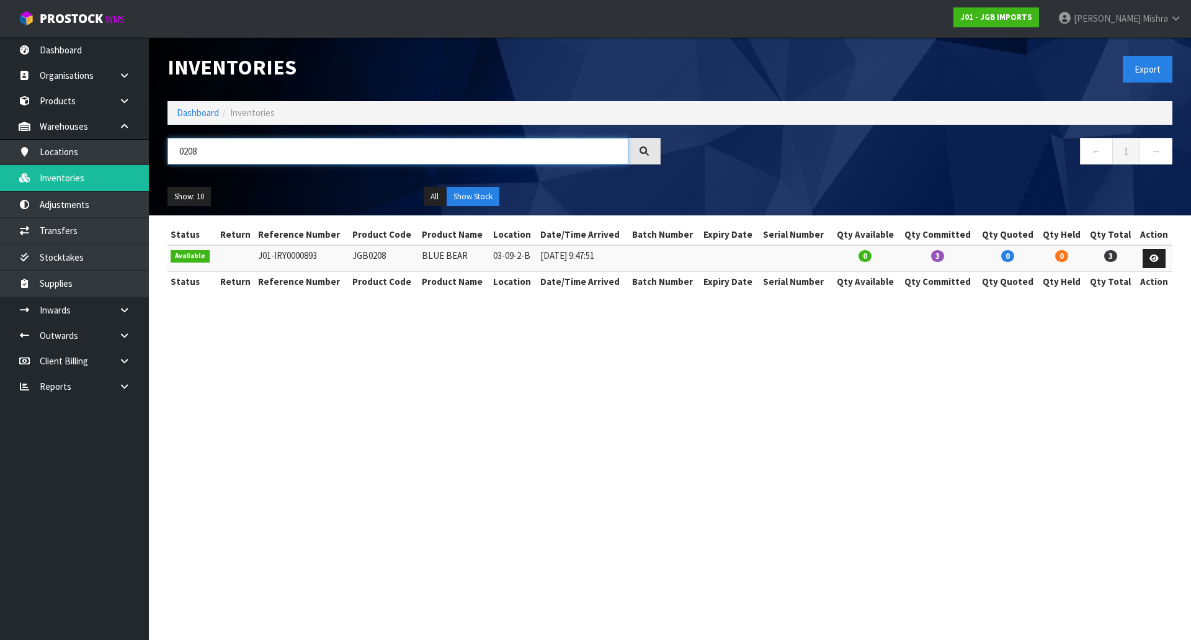
drag, startPoint x: 227, startPoint y: 156, endPoint x: 155, endPoint y: 153, distance: 72.1
click at [154, 154] on header "Inventories Export Dashboard Inventories 0208 ← 1 → Show: 10 5 10 25 50 All Sho…" at bounding box center [670, 126] width 1042 height 178
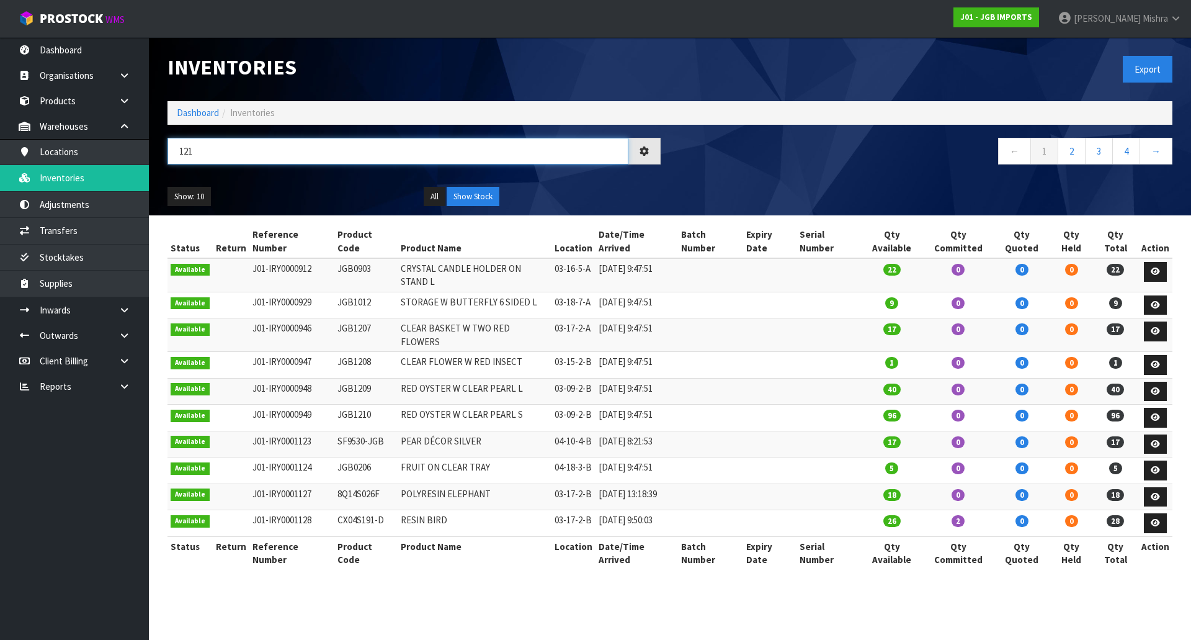
type input "1210"
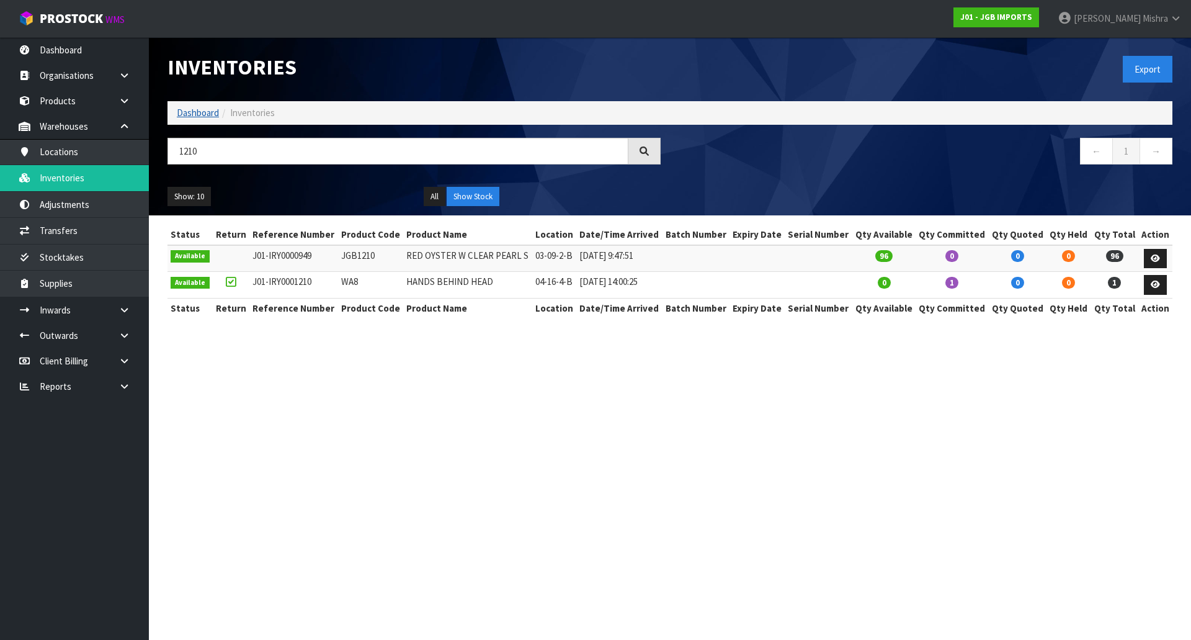
click at [197, 109] on link "Dashboard" at bounding box center [198, 113] width 42 height 12
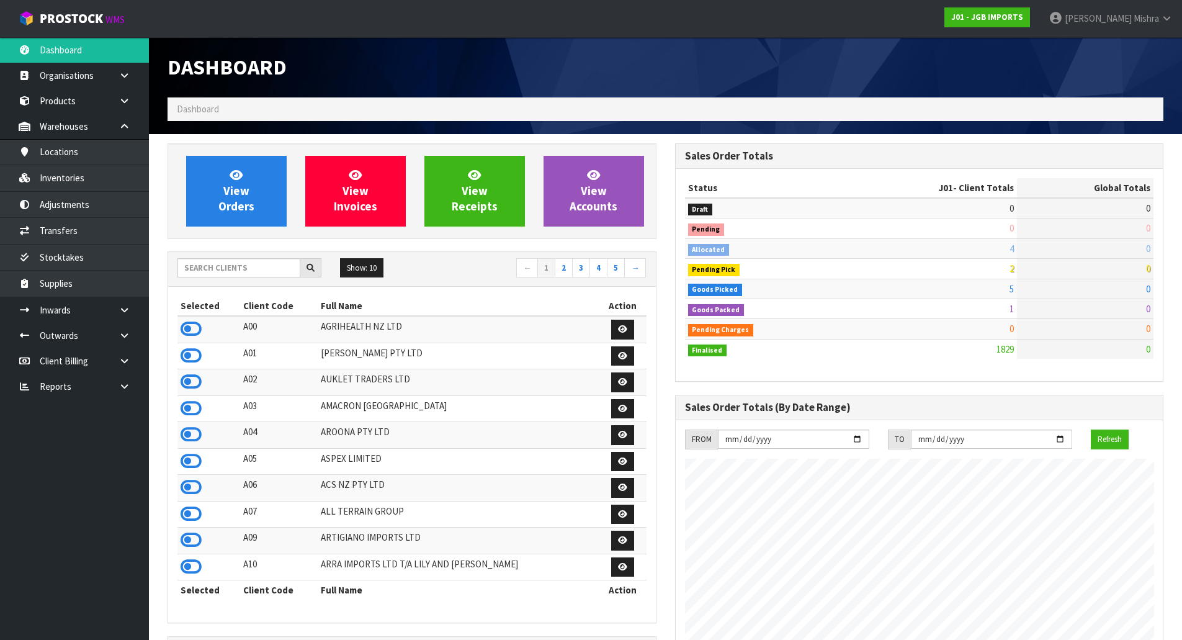
scroll to position [940, 507]
click at [239, 270] on input "text" at bounding box center [238, 267] width 123 height 19
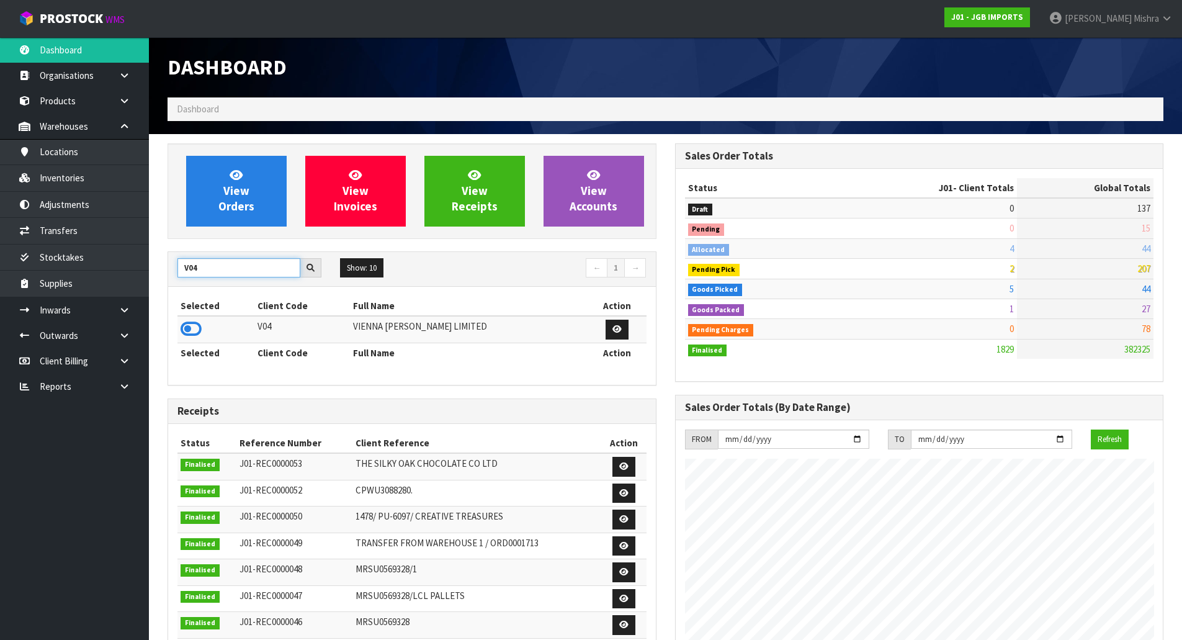
type input "V04"
click at [205, 326] on td at bounding box center [215, 329] width 77 height 27
click at [200, 326] on icon at bounding box center [191, 329] width 21 height 19
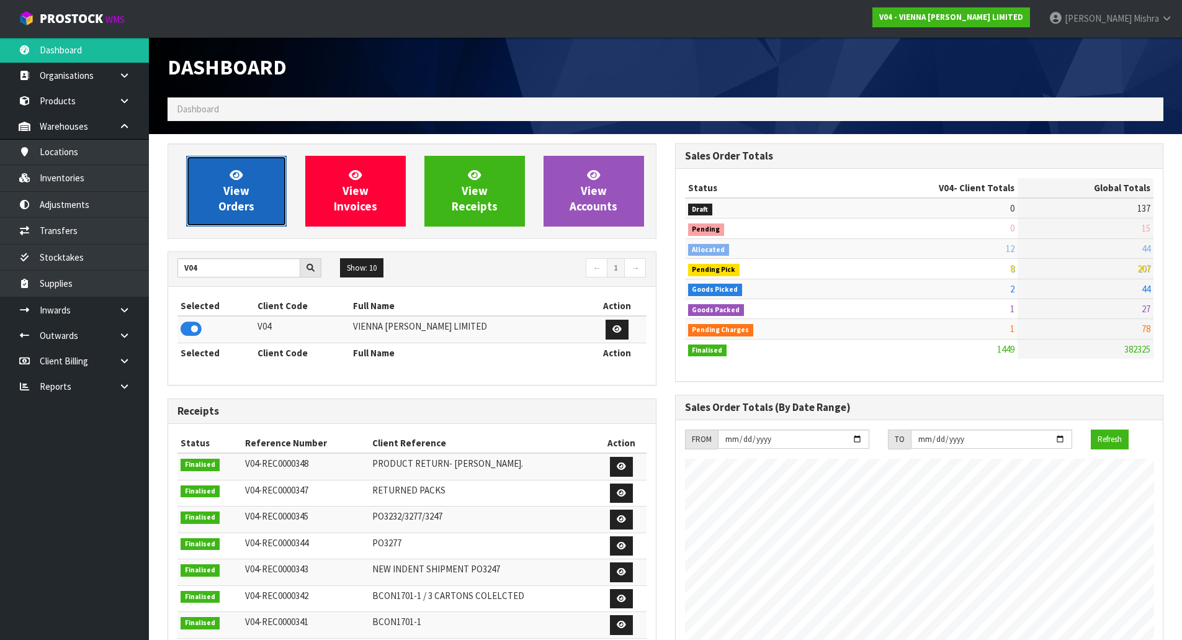
click at [249, 177] on link "View Orders" at bounding box center [236, 191] width 101 height 71
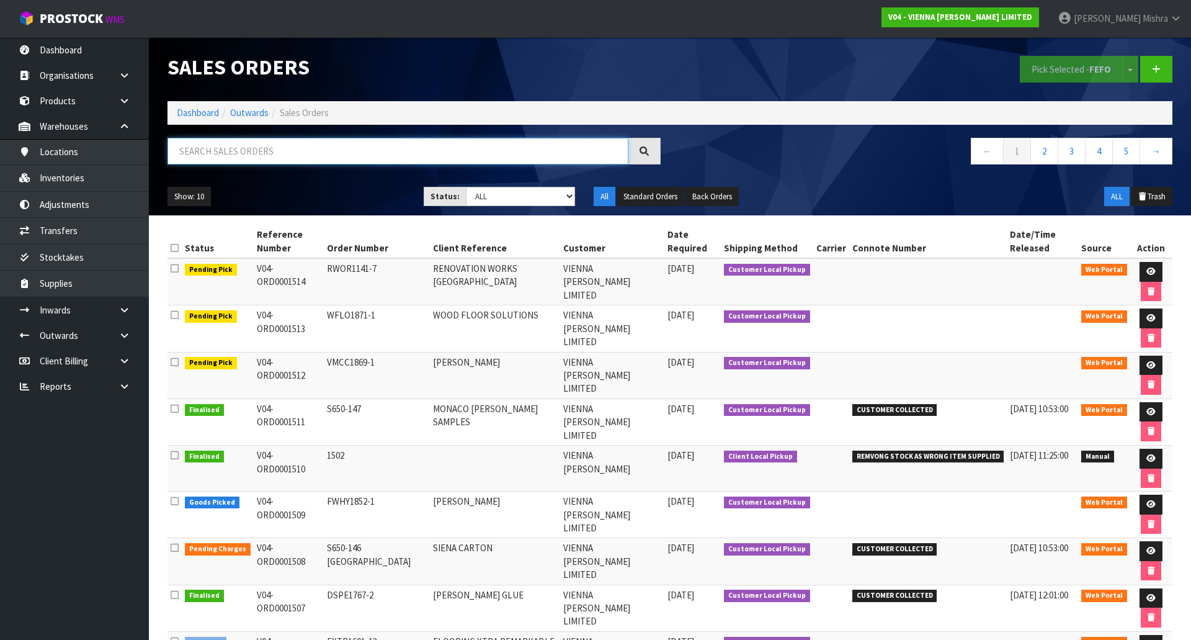
click at [290, 158] on input "text" at bounding box center [398, 151] width 461 height 27
paste input "-C-HG-2200-SEC"
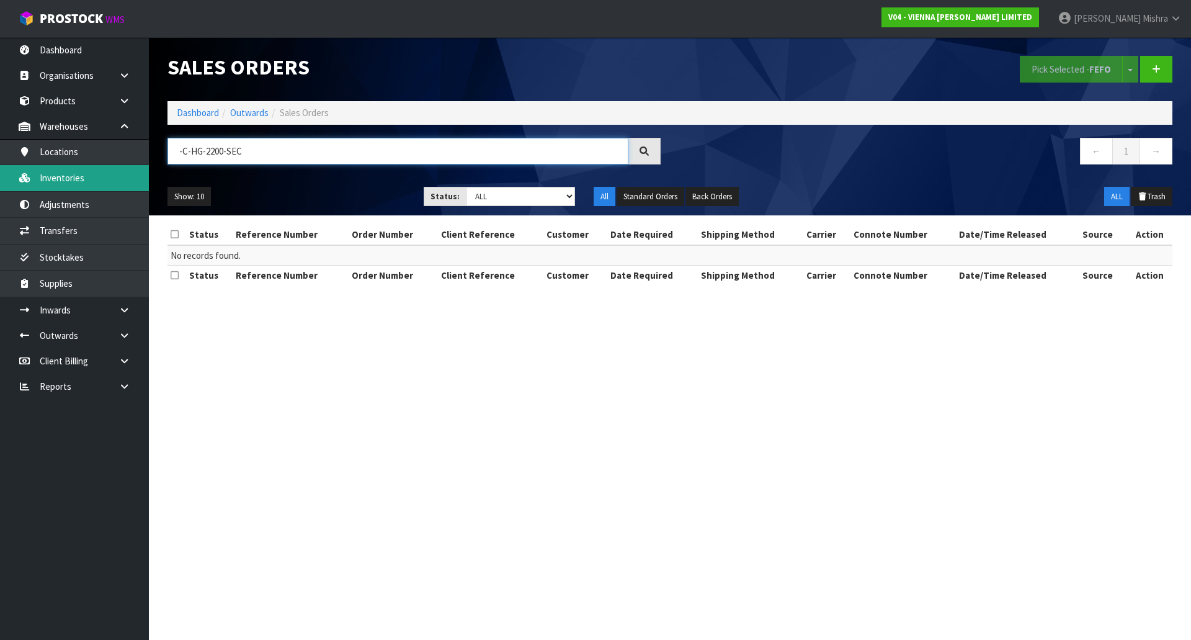
type input "-C-HG-2200-SEC"
click at [89, 187] on link "Inventories" at bounding box center [74, 177] width 149 height 25
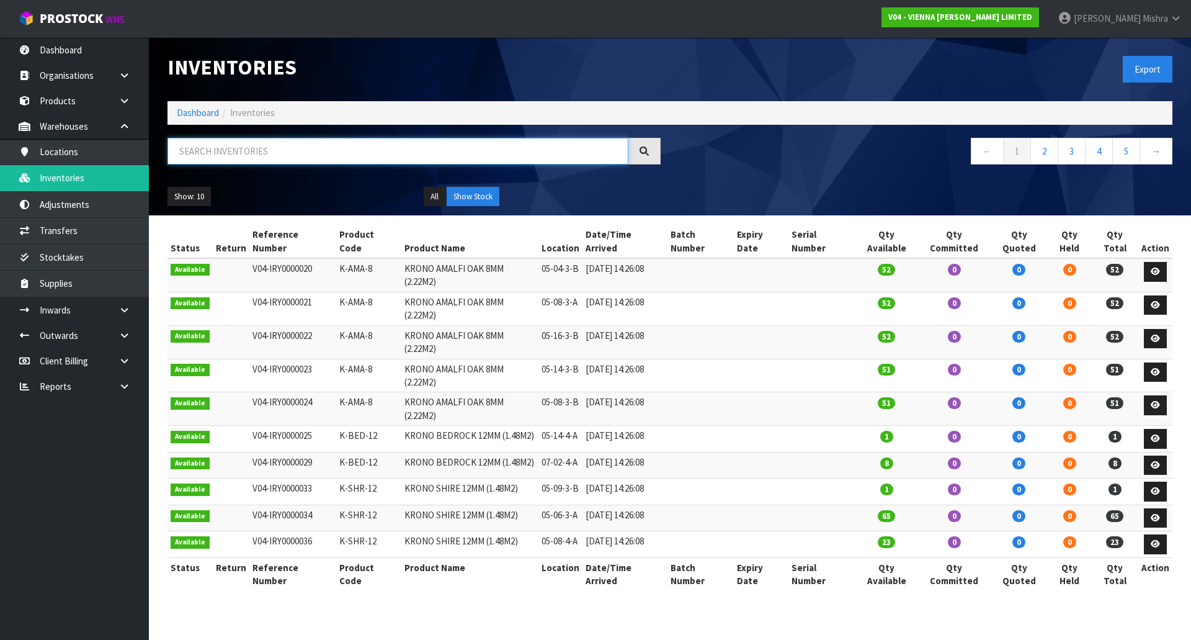
click at [213, 149] on input "text" at bounding box center [398, 151] width 461 height 27
paste input "-C-HG-2200-SEC"
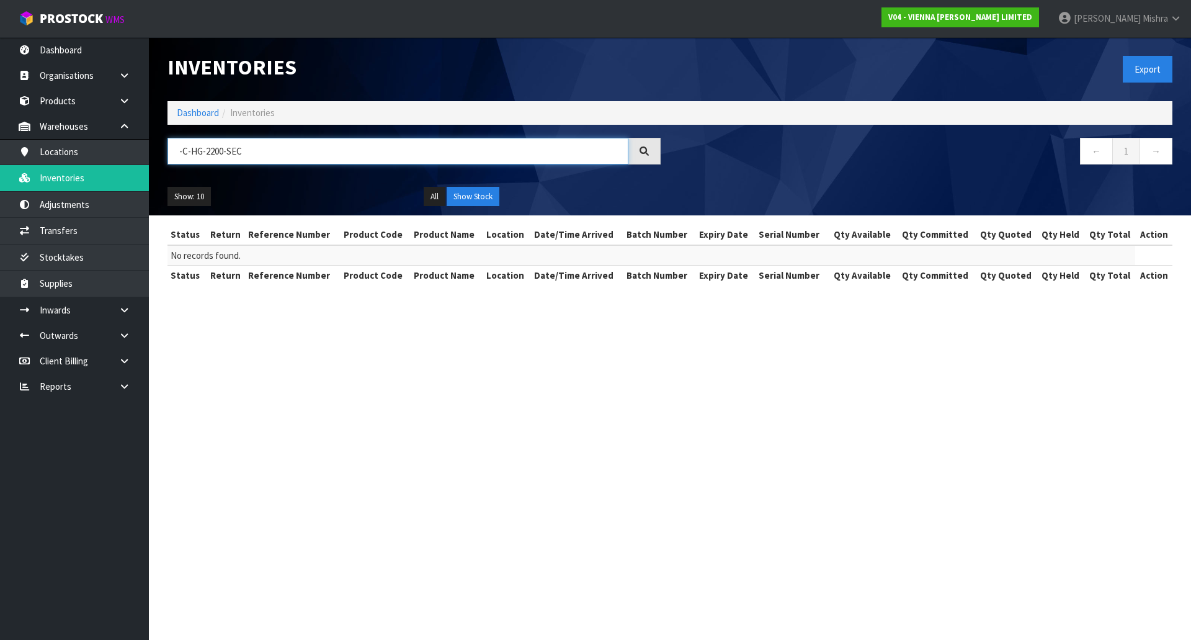
click at [184, 155] on input "-C-HG-2200-SEC" at bounding box center [398, 151] width 461 height 27
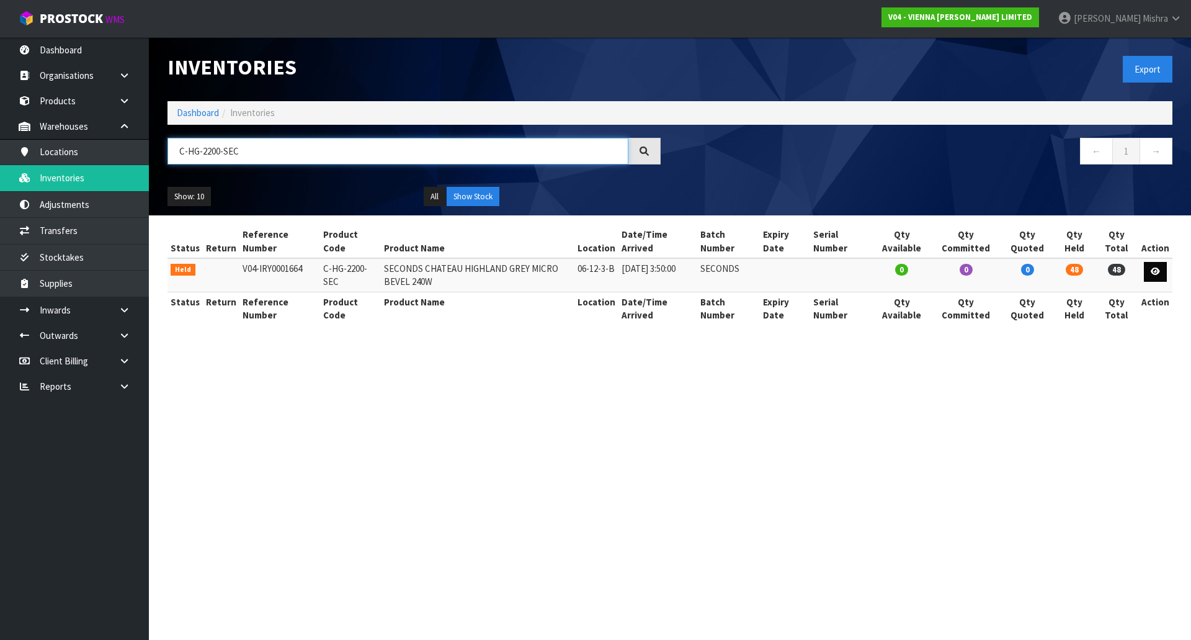
type input "C-HG-2200-SEC"
click at [1153, 271] on icon at bounding box center [1155, 271] width 9 height 8
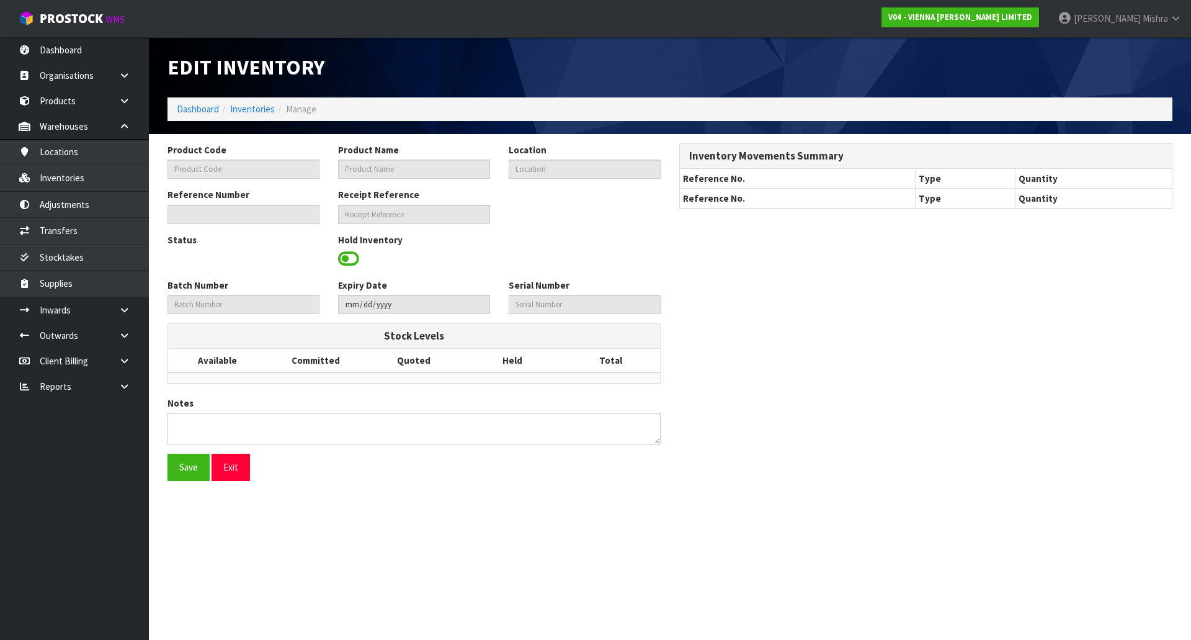
type input "C-HG-2200-SEC"
type input "SECONDS CHATEAU HIGHLAND GREY MICRO BEVEL 240W"
type input "06-12-3-B"
type input "V04-IRY0001664"
type input "SECONDS"
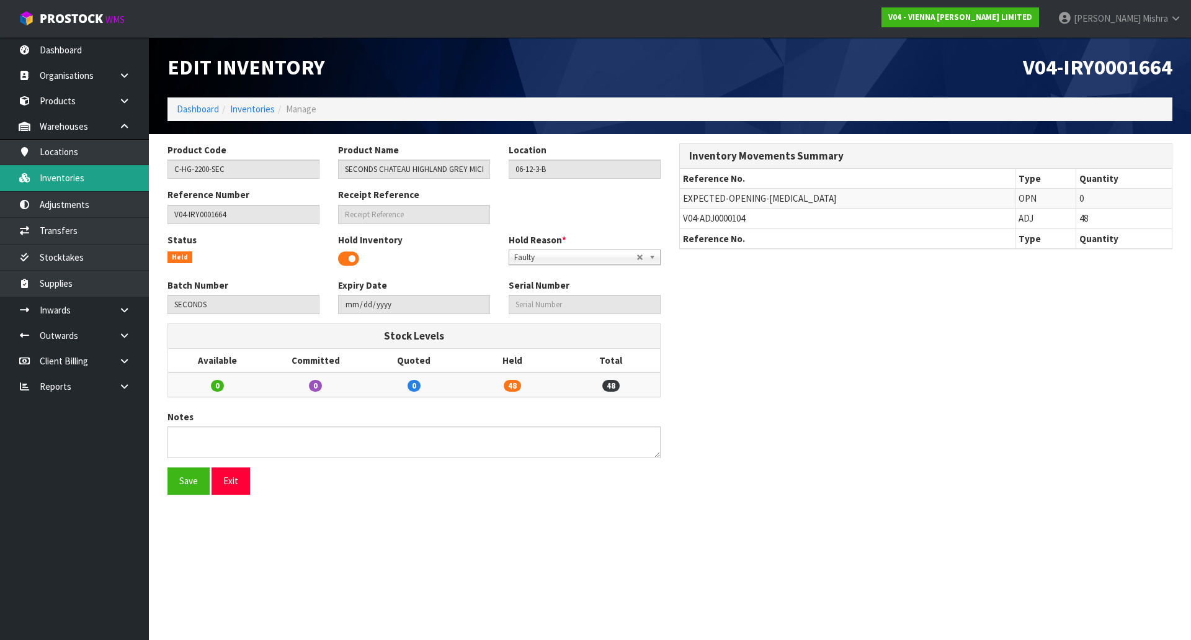
click at [123, 171] on link "Inventories" at bounding box center [74, 177] width 149 height 25
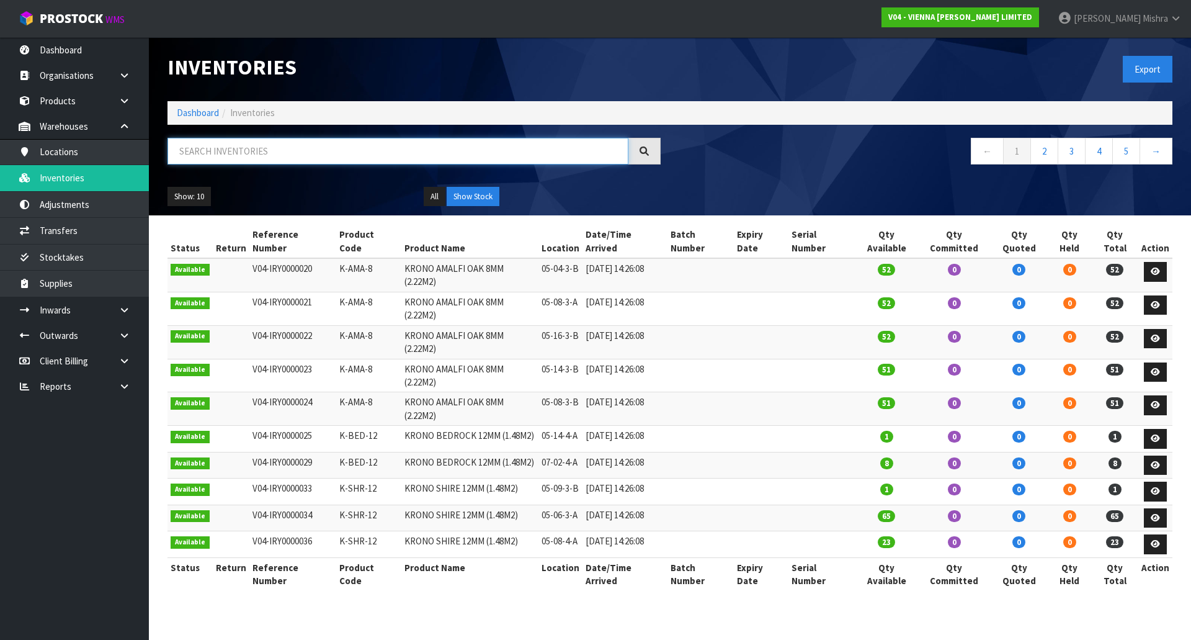
click at [243, 156] on input "text" at bounding box center [398, 151] width 461 height 27
paste input "-C-HG-2200-SEC"
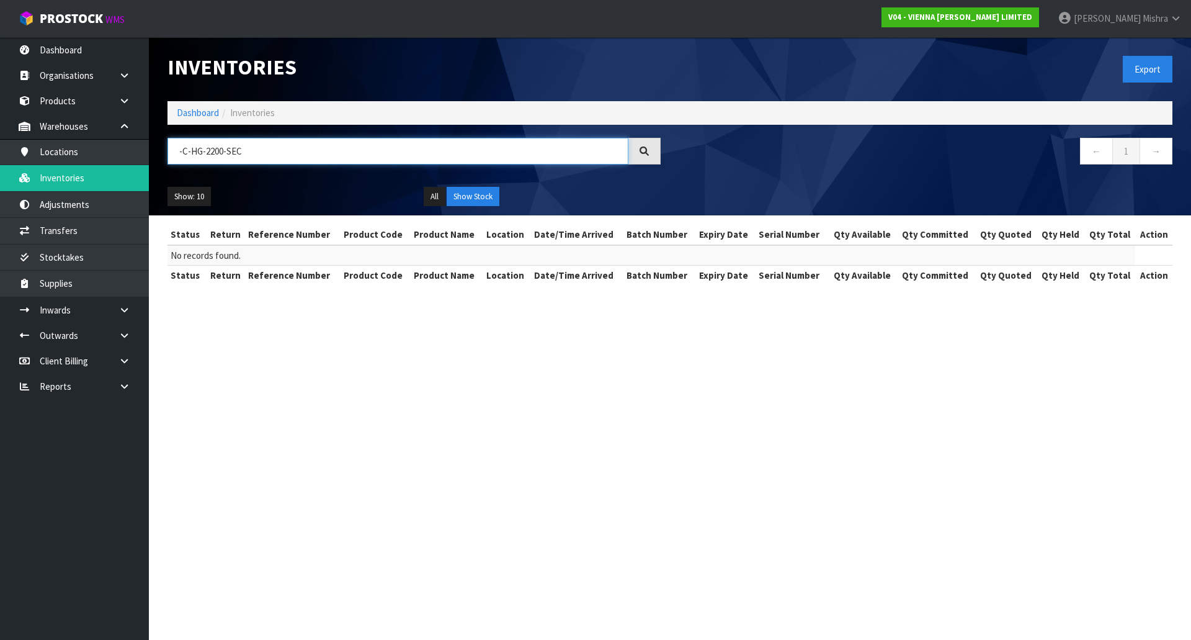
click at [186, 151] on input "-C-HG-2200-SEC" at bounding box center [398, 151] width 461 height 27
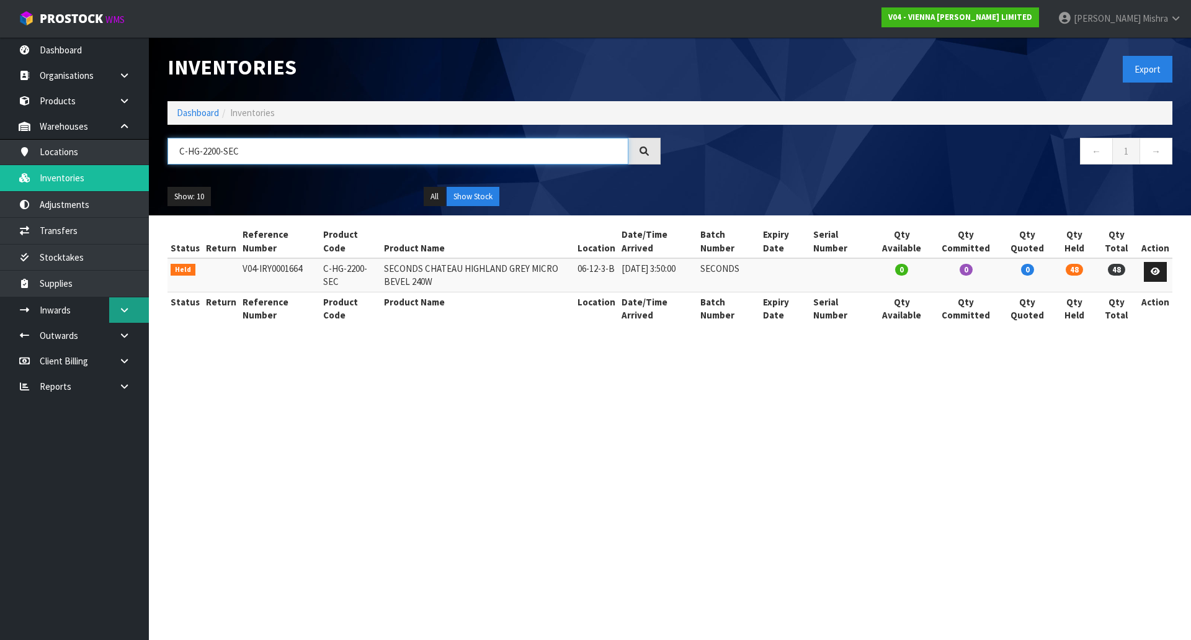
type input "C-HG-2200-SEC"
click at [198, 112] on link "Dashboard" at bounding box center [198, 113] width 42 height 12
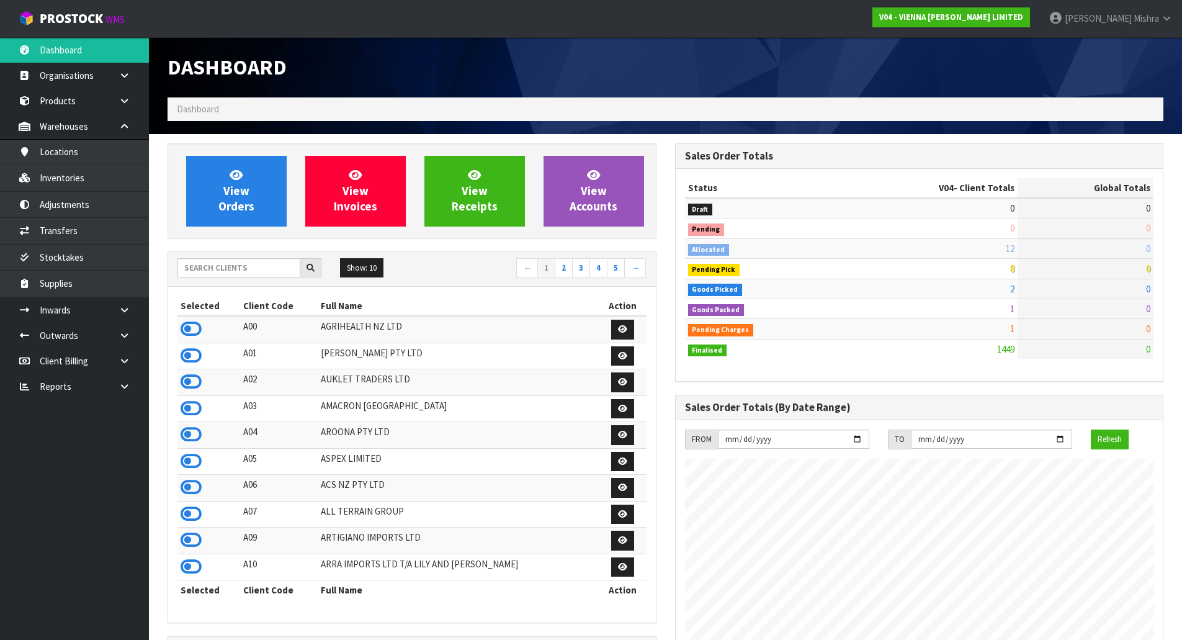
scroll to position [940, 507]
click at [204, 262] on input "text" at bounding box center [238, 267] width 123 height 19
type input "D05"
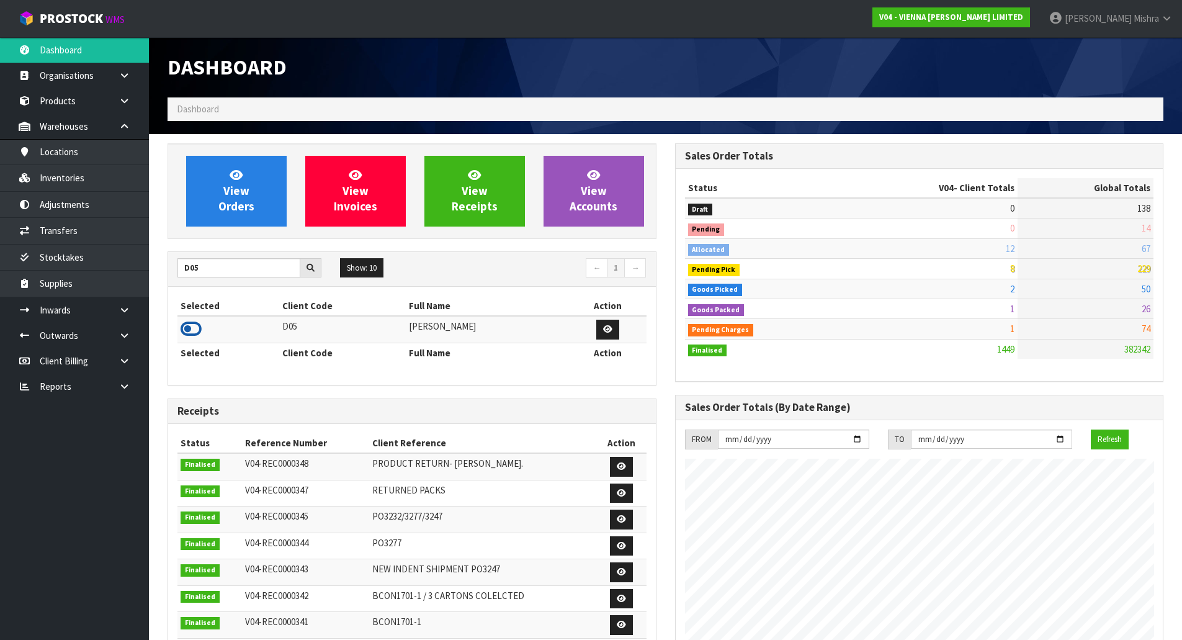
click at [187, 334] on icon at bounding box center [191, 329] width 21 height 19
